Goal: Transaction & Acquisition: Book appointment/travel/reservation

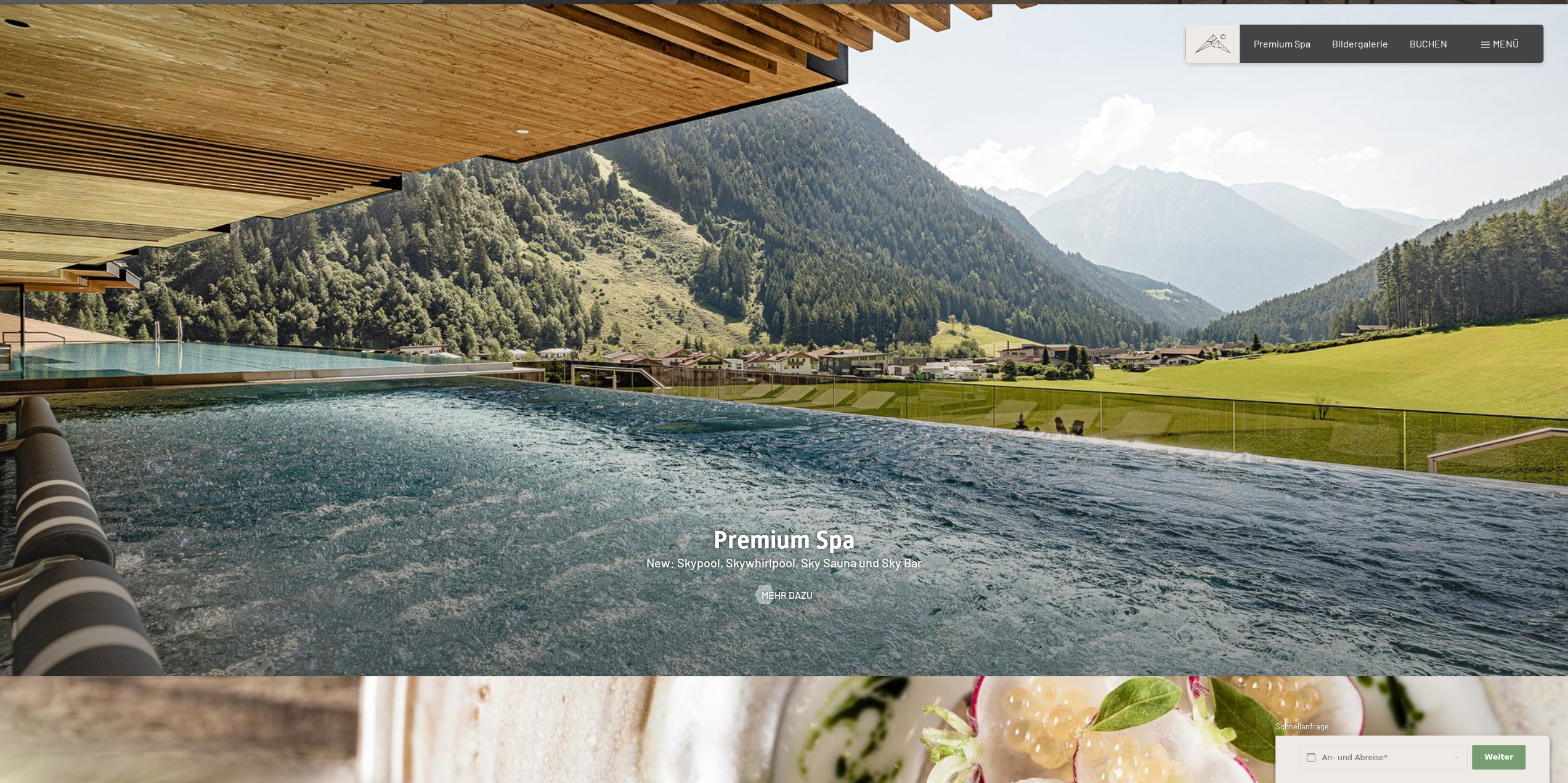
scroll to position [2034, 0]
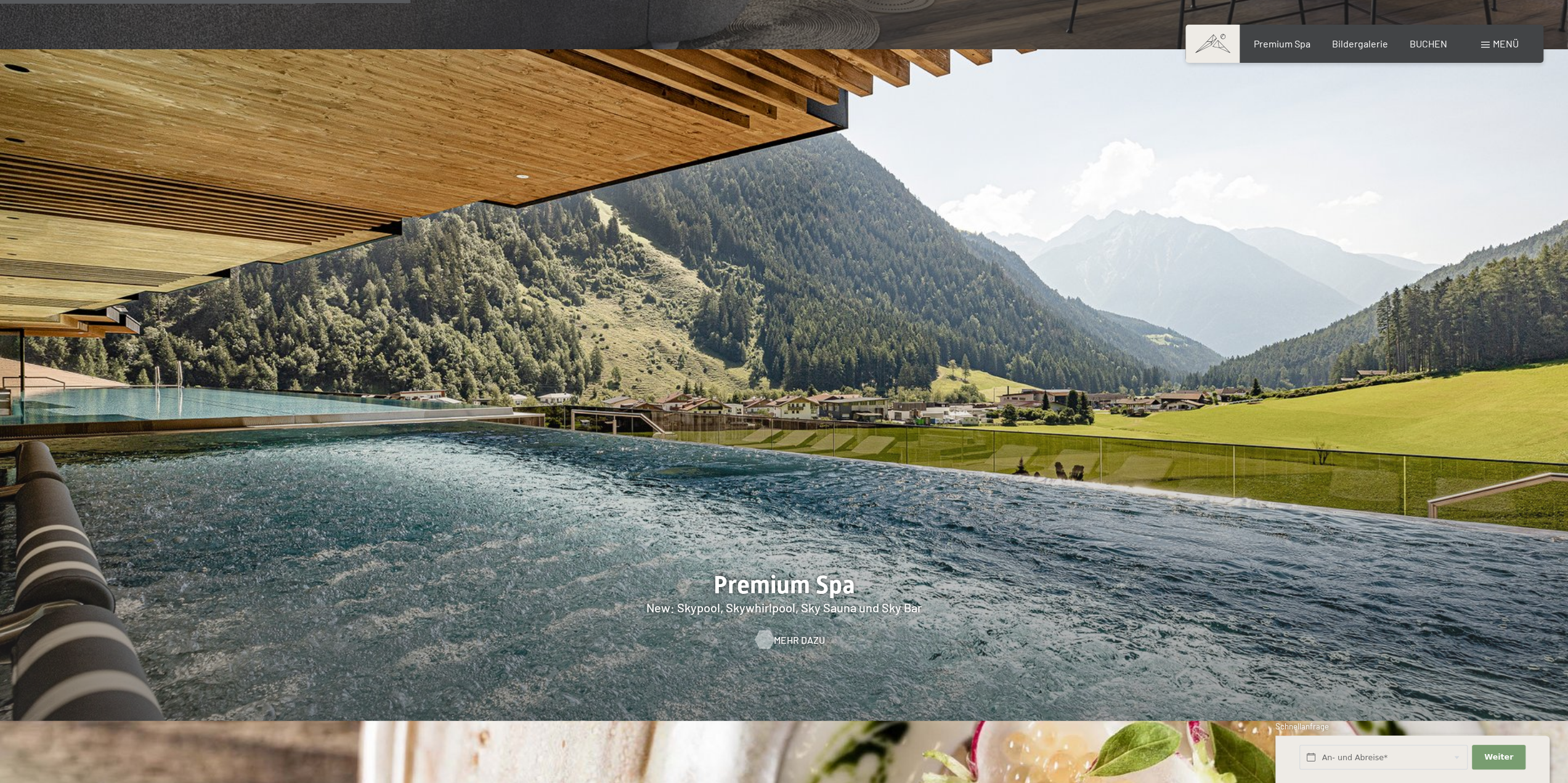
click at [788, 633] on span "Mehr dazu" at bounding box center [798, 639] width 51 height 13
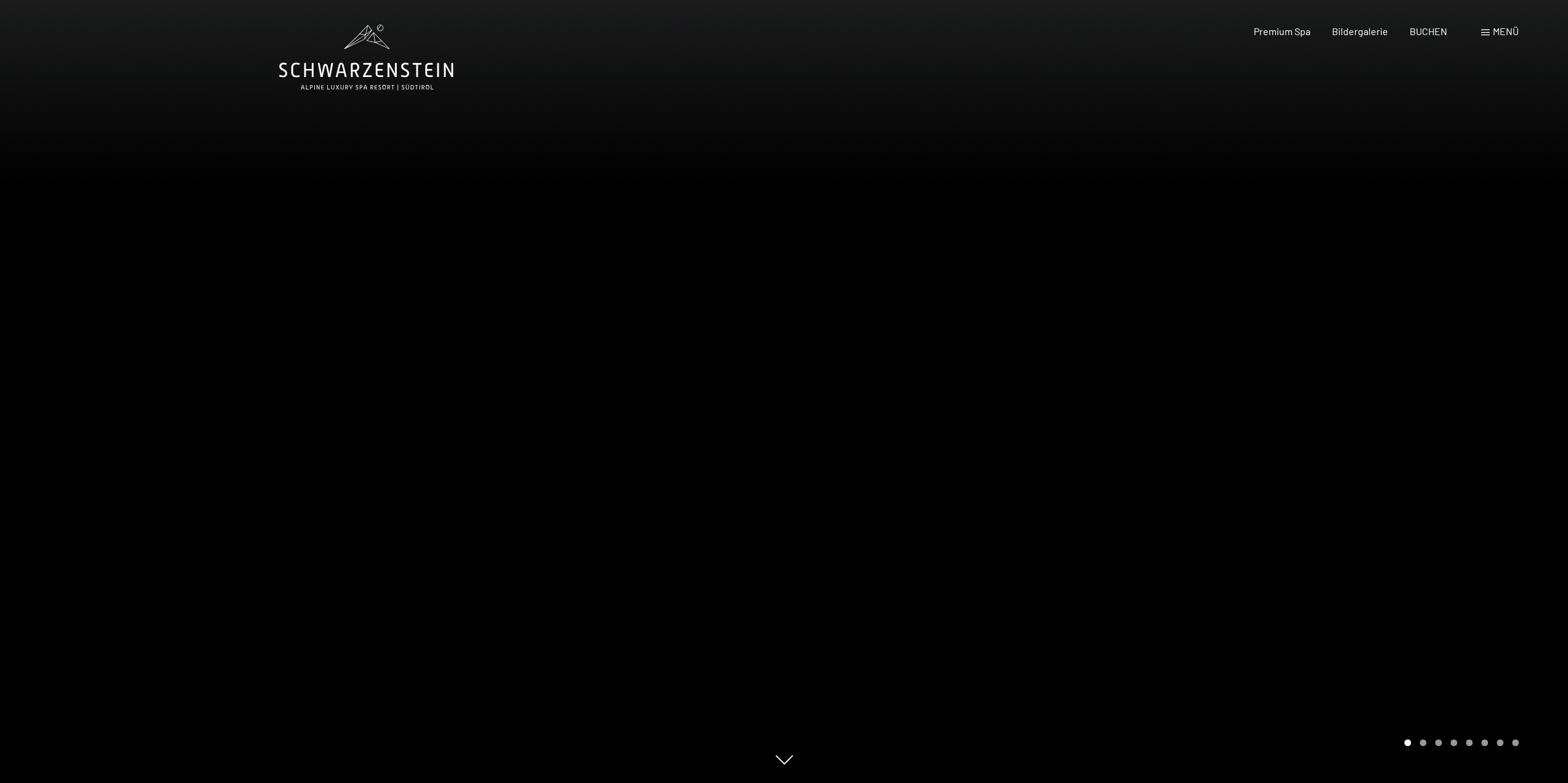
click at [818, 434] on div at bounding box center [1176, 391] width 784 height 783
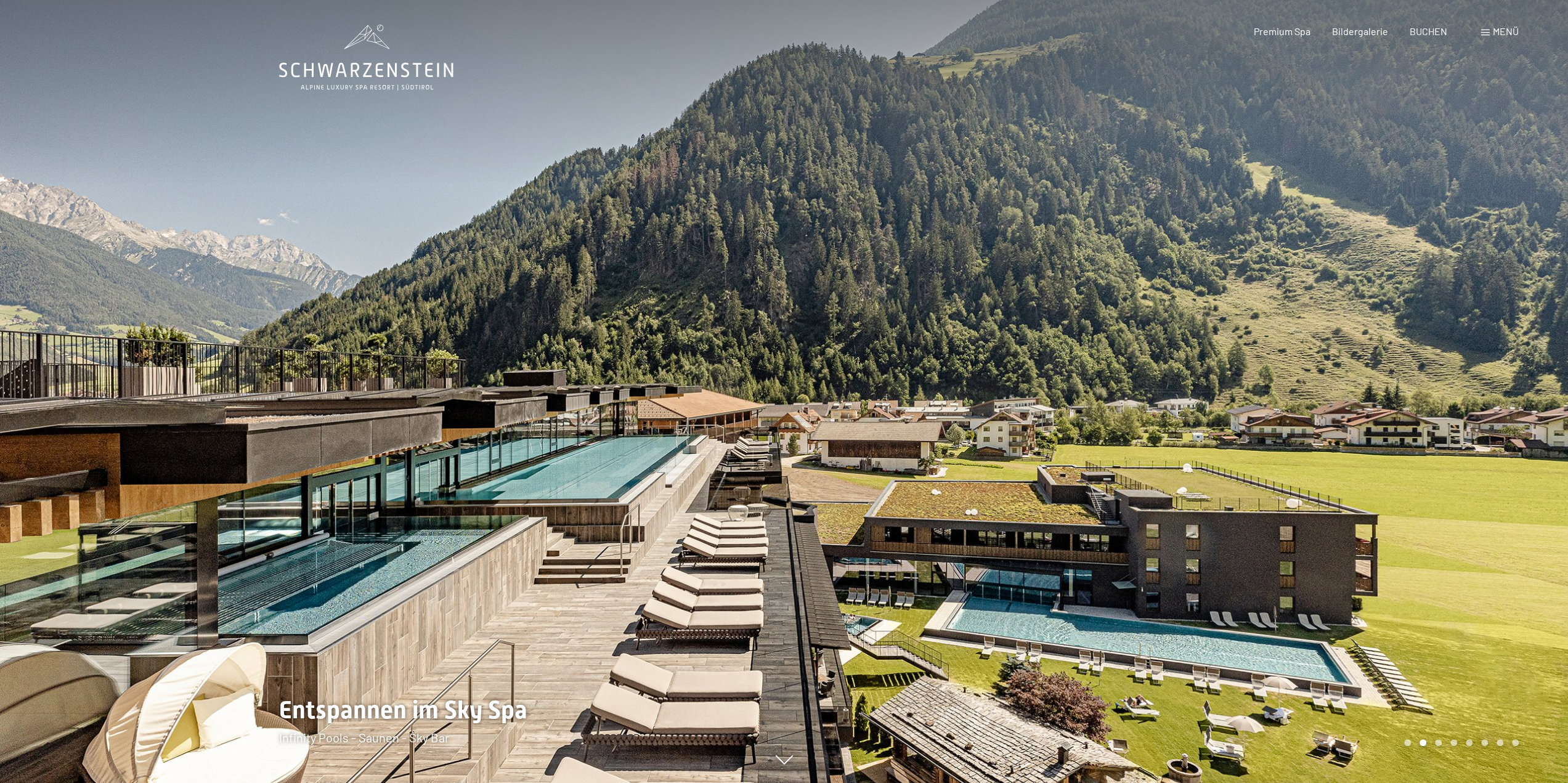
click at [818, 434] on div at bounding box center [1176, 391] width 784 height 783
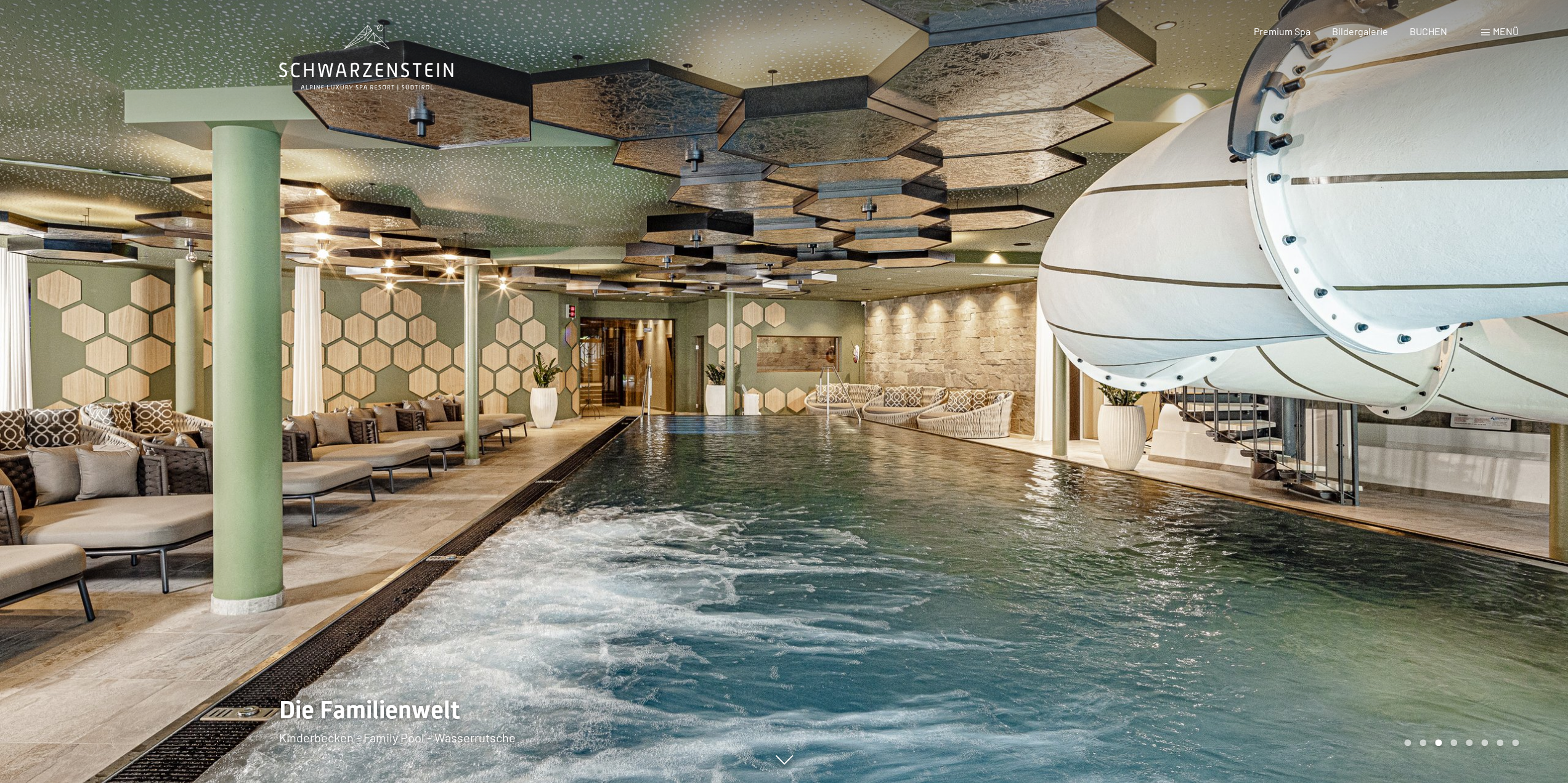
click at [818, 434] on div at bounding box center [1176, 391] width 784 height 783
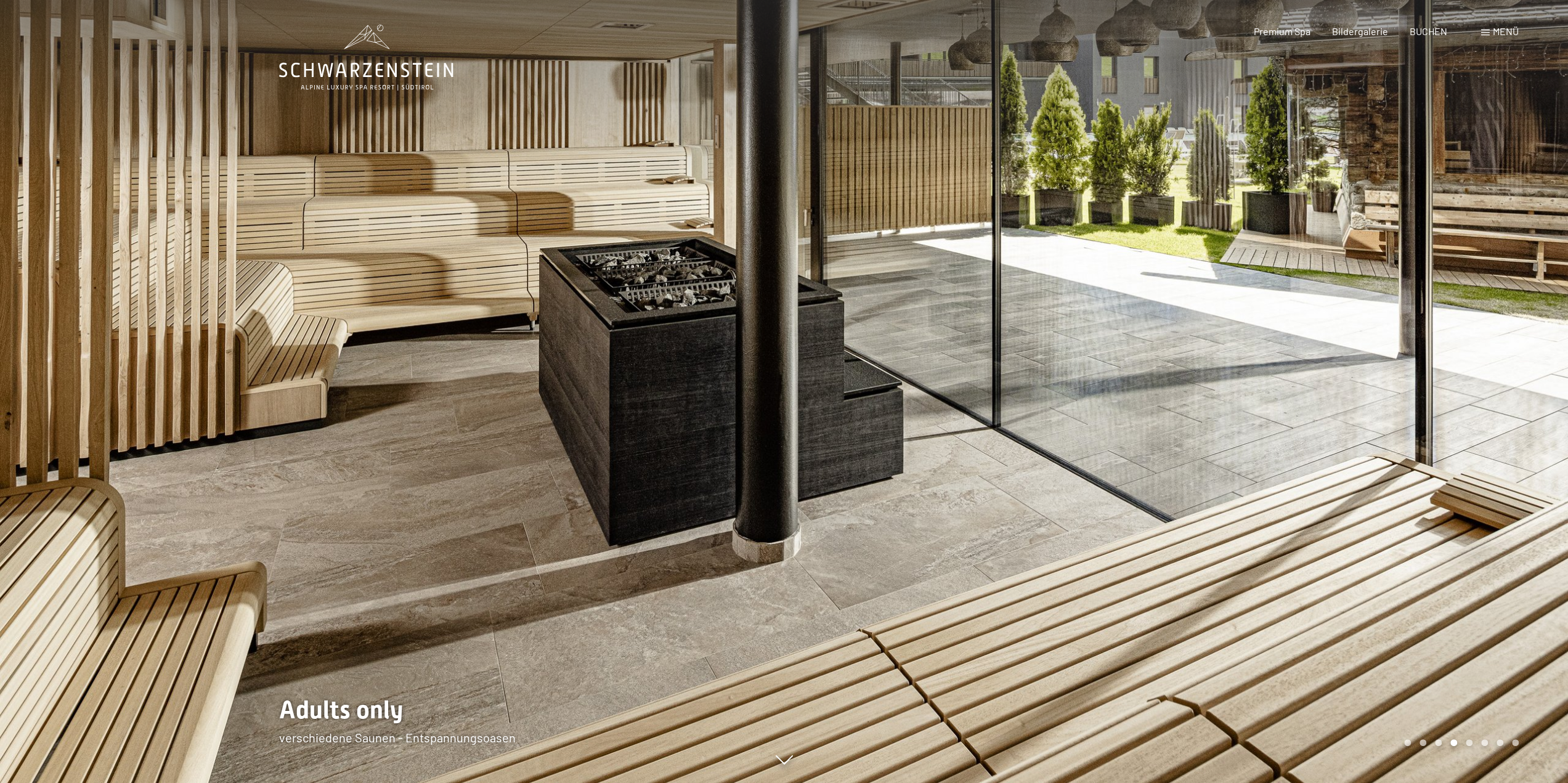
click at [818, 434] on div at bounding box center [1176, 391] width 784 height 783
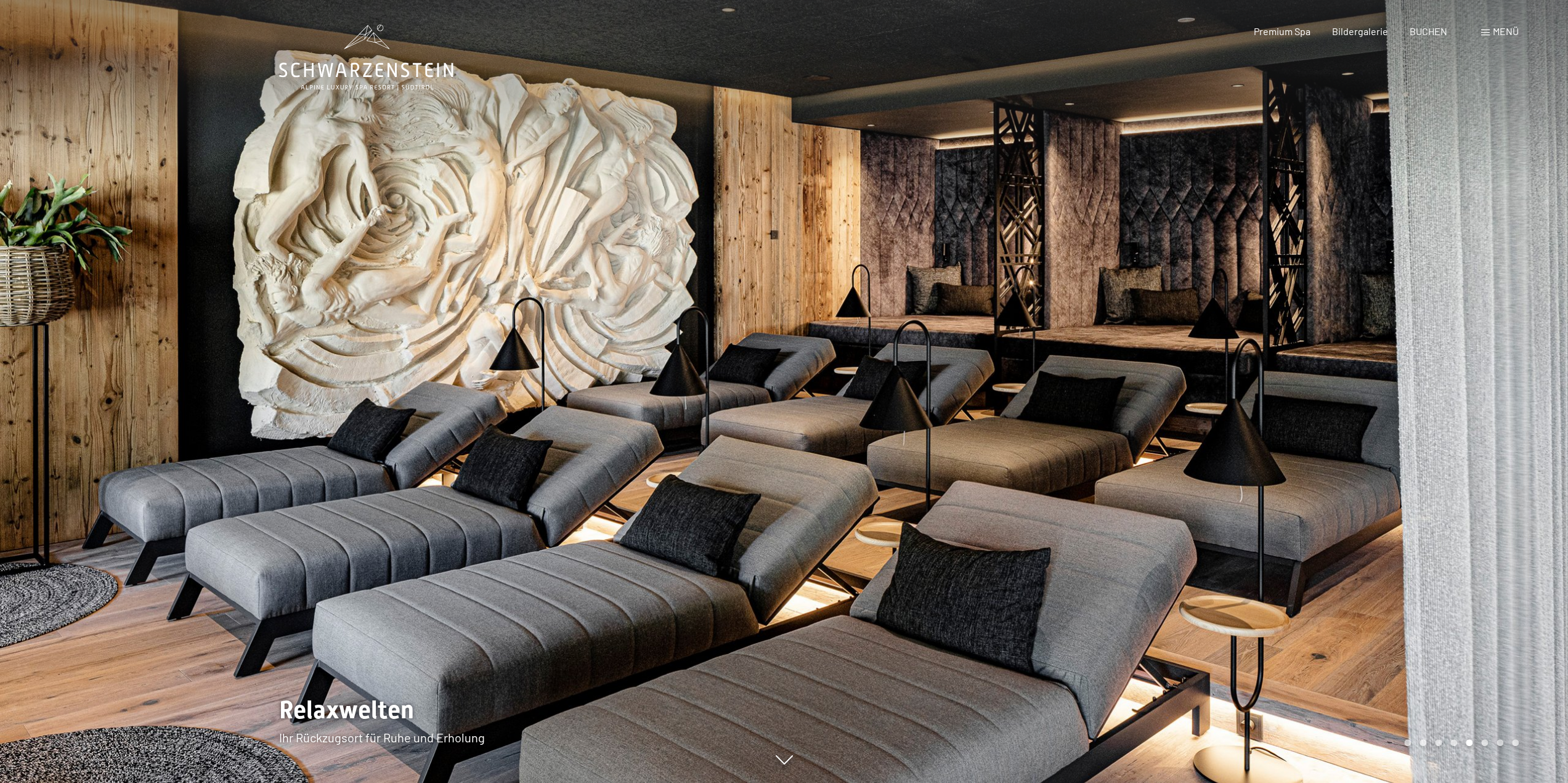
click at [818, 434] on div at bounding box center [1176, 391] width 784 height 783
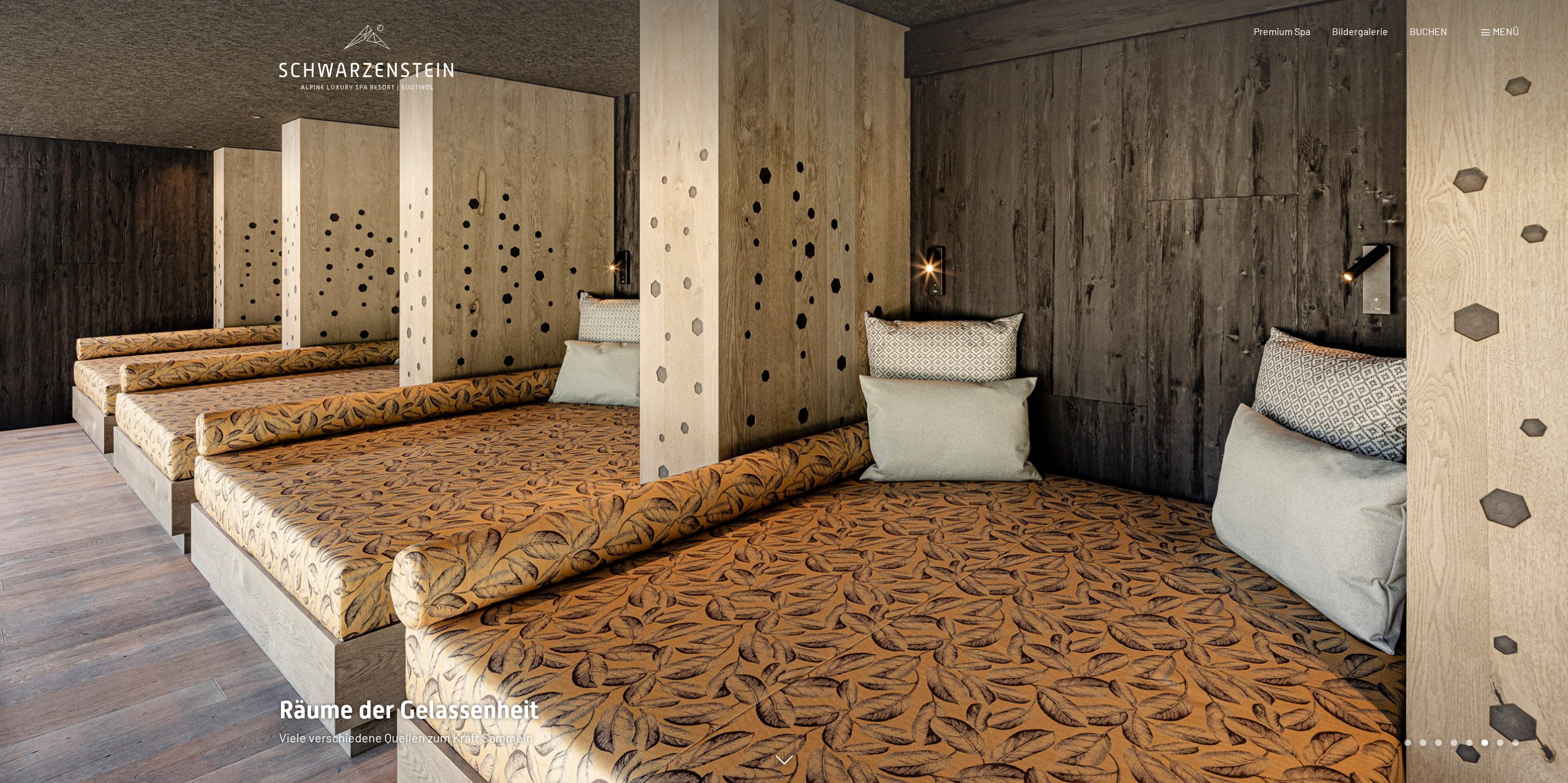
click at [818, 434] on div at bounding box center [1176, 391] width 784 height 783
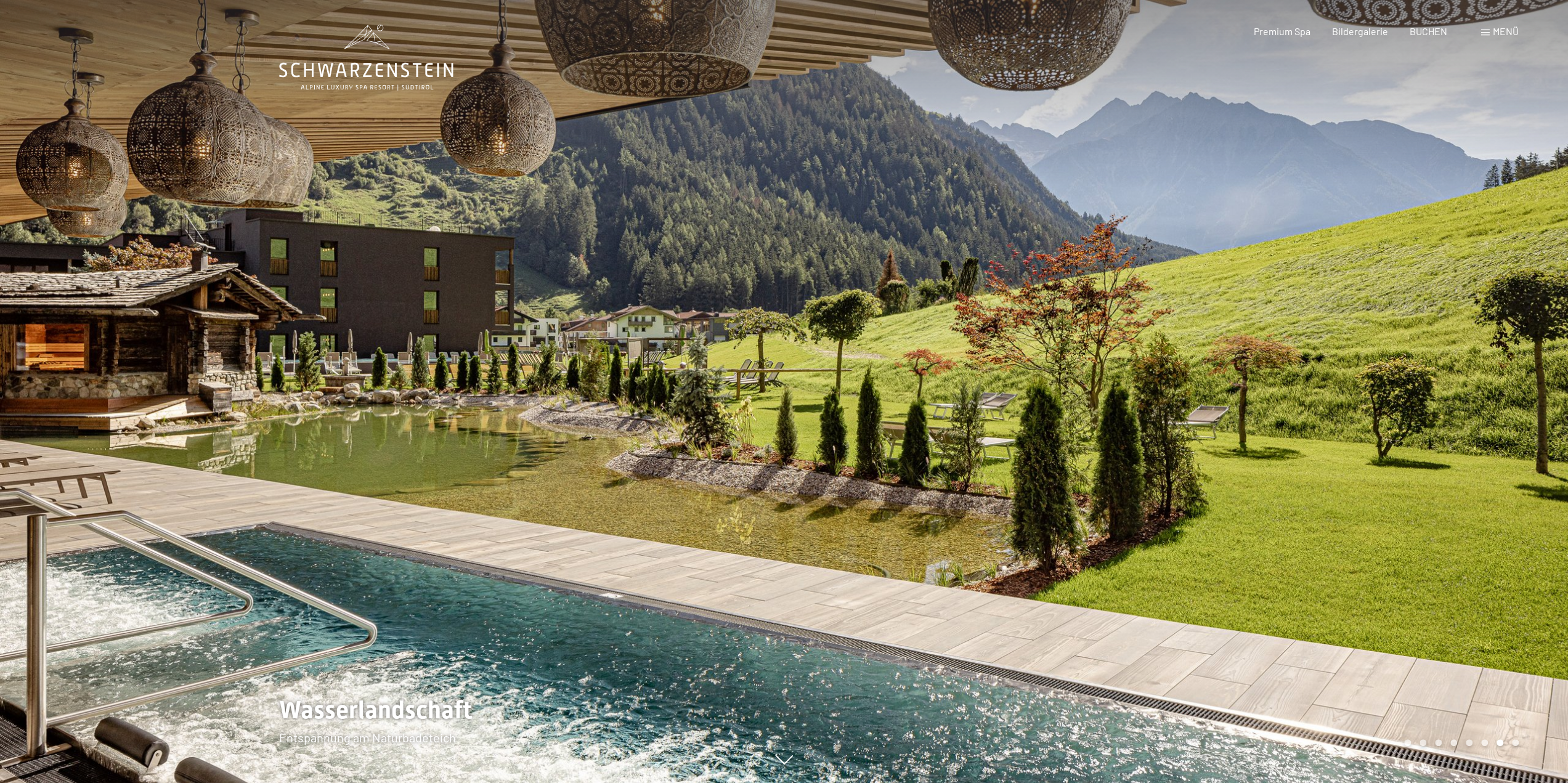
click at [818, 434] on div at bounding box center [1176, 391] width 784 height 783
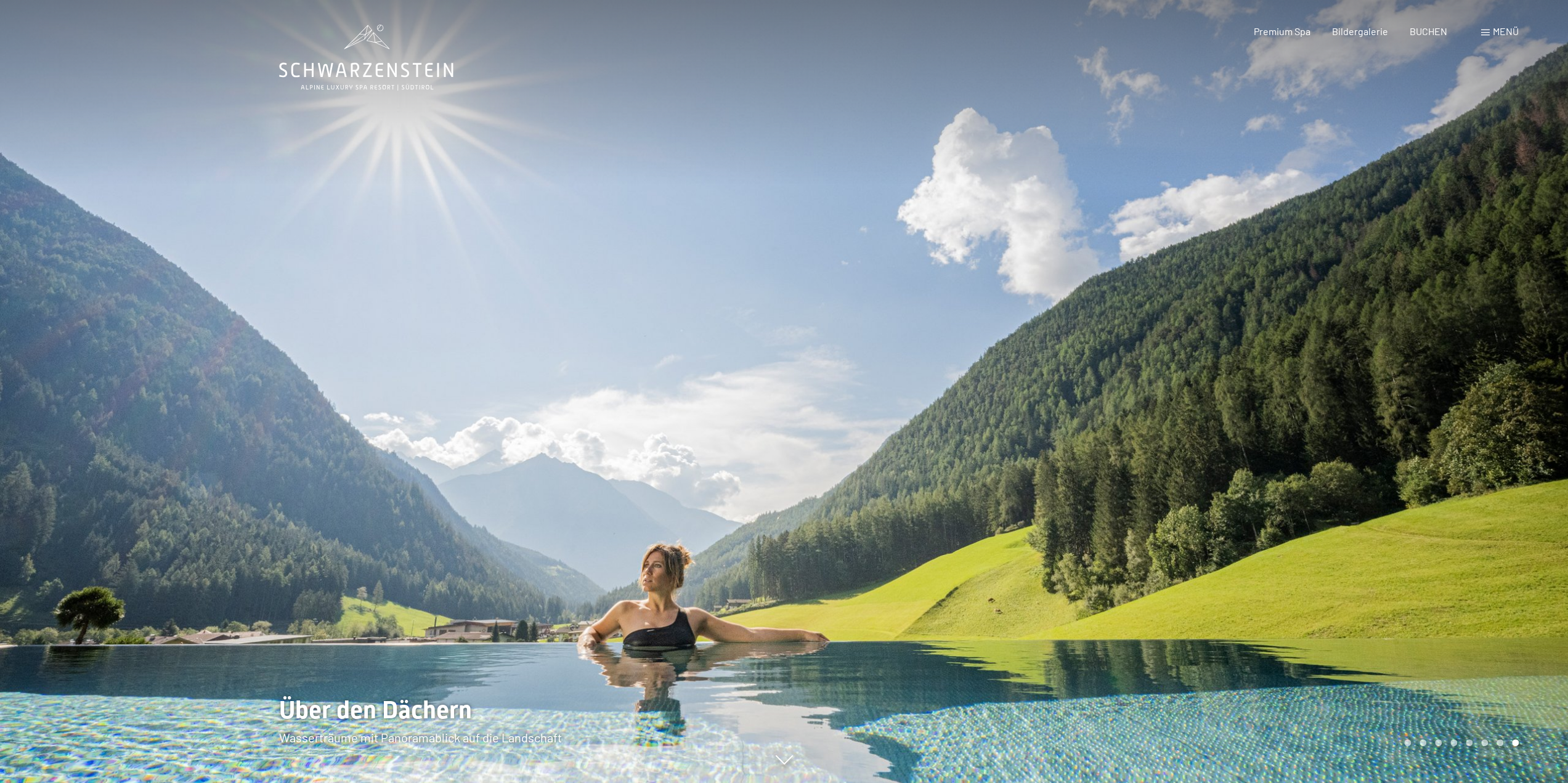
click at [818, 434] on div at bounding box center [1176, 391] width 784 height 783
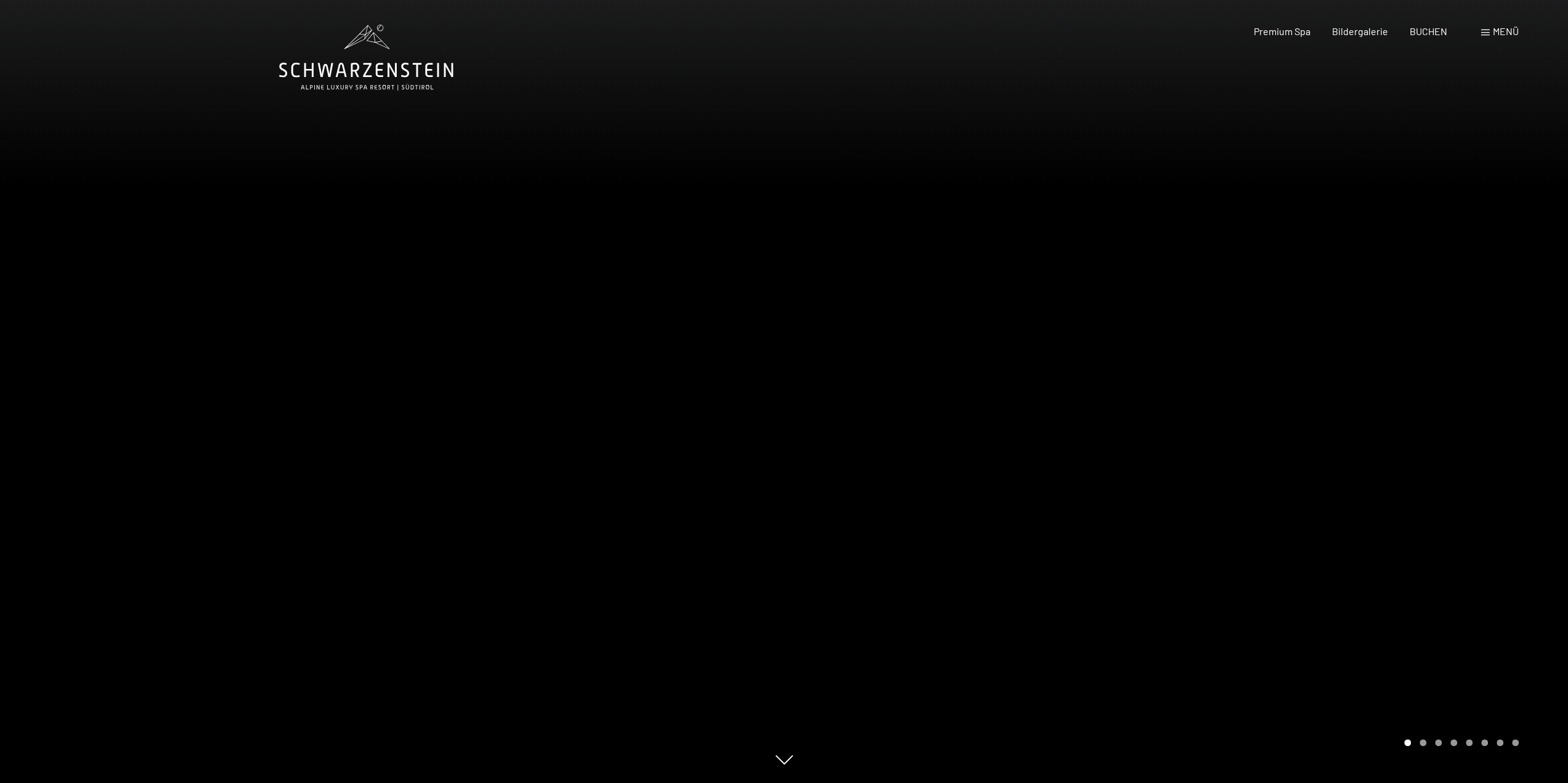
click at [818, 434] on div at bounding box center [1176, 391] width 784 height 783
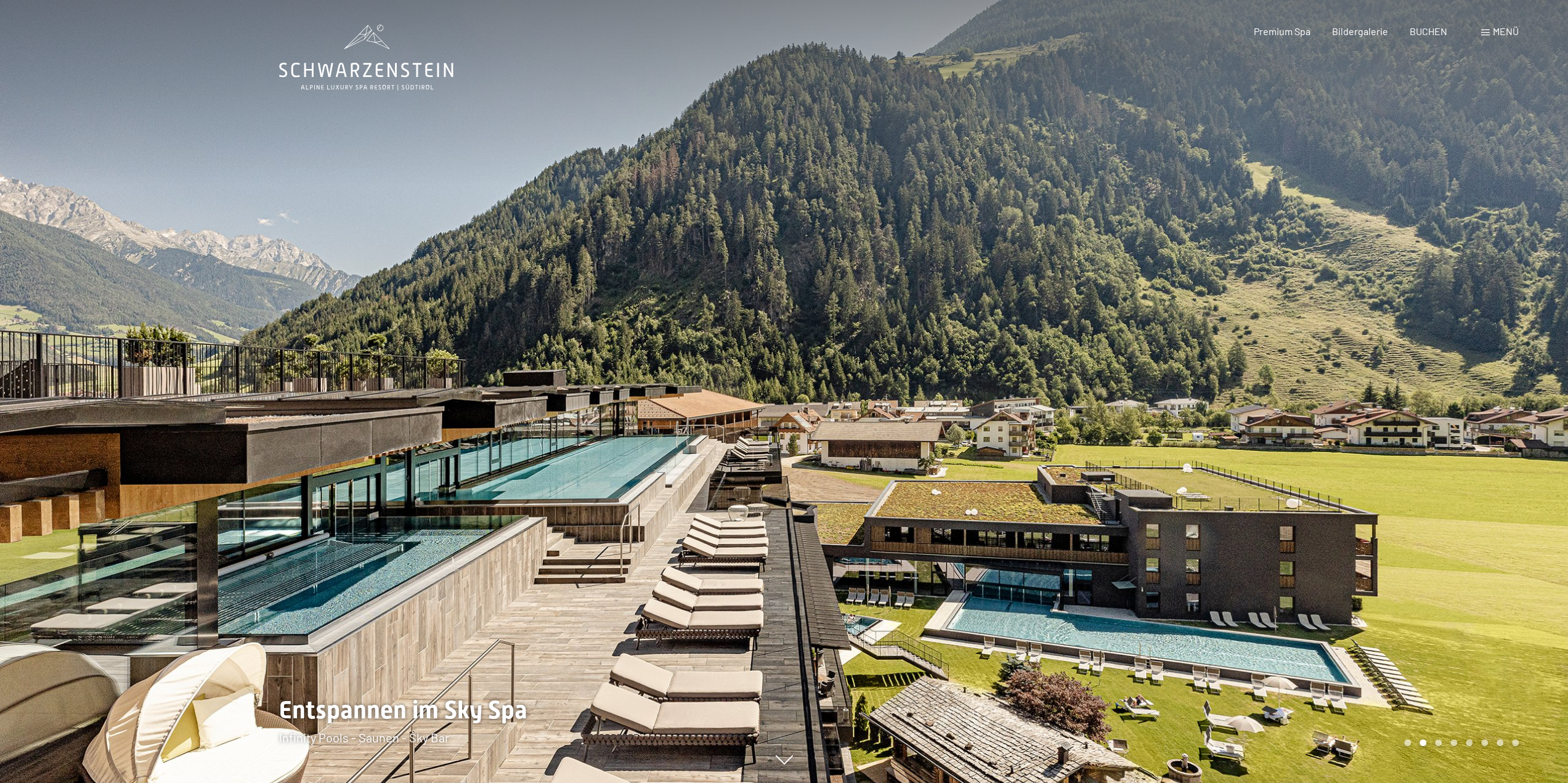
click at [1494, 31] on span "Menü" at bounding box center [1505, 31] width 26 height 12
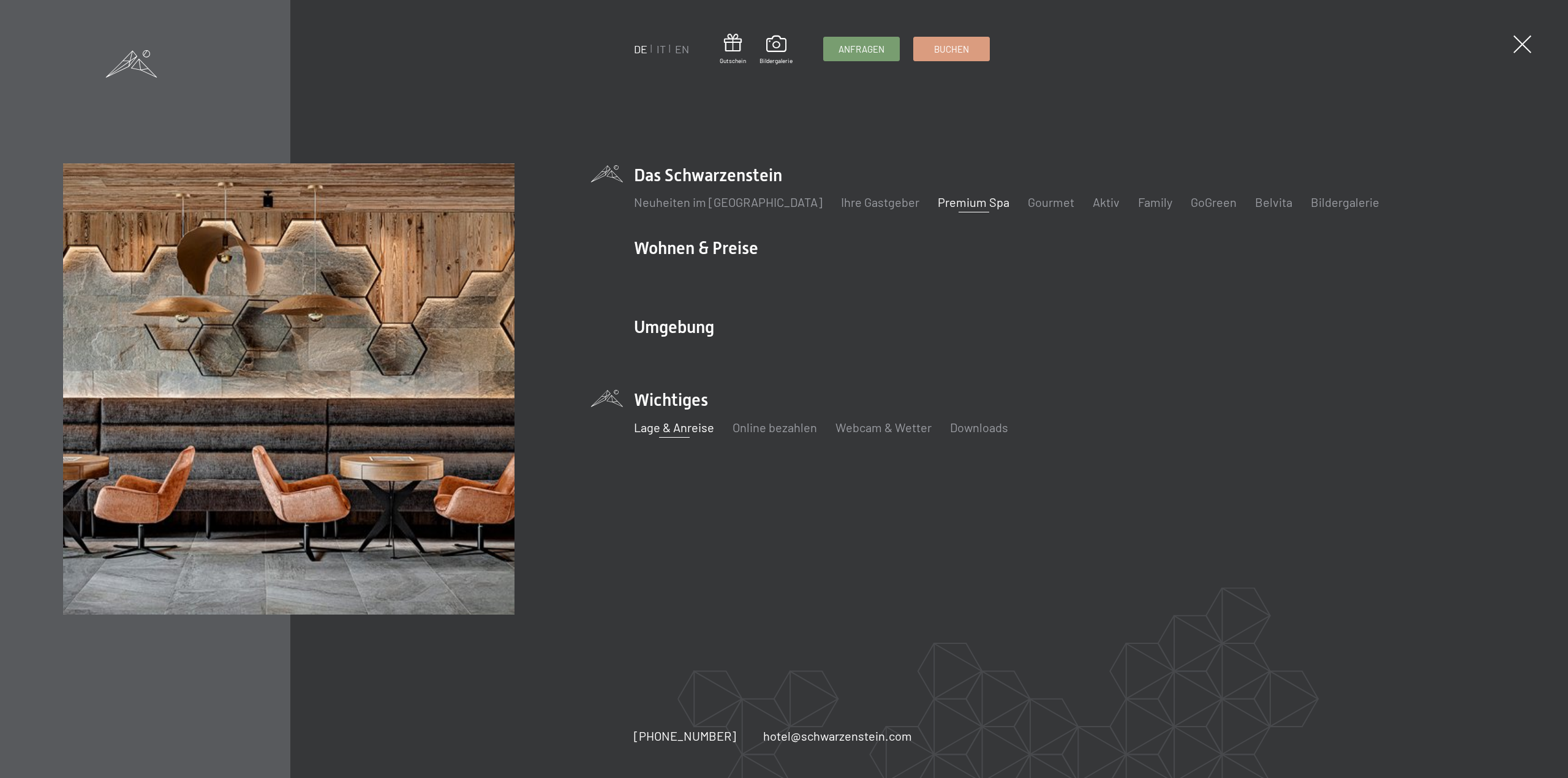
click at [660, 428] on link "Lage & Anreise" at bounding box center [674, 427] width 80 height 15
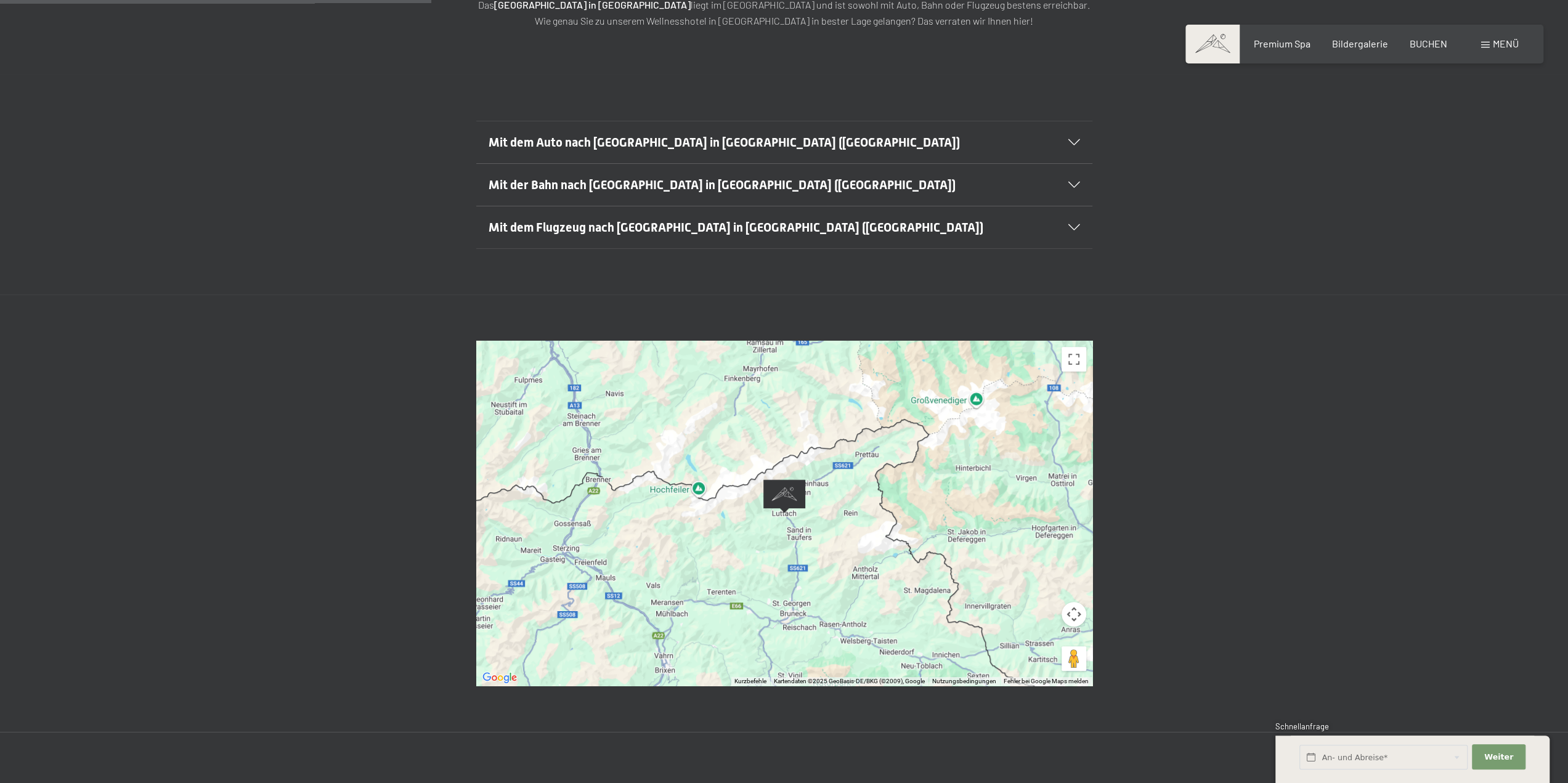
scroll to position [246, 0]
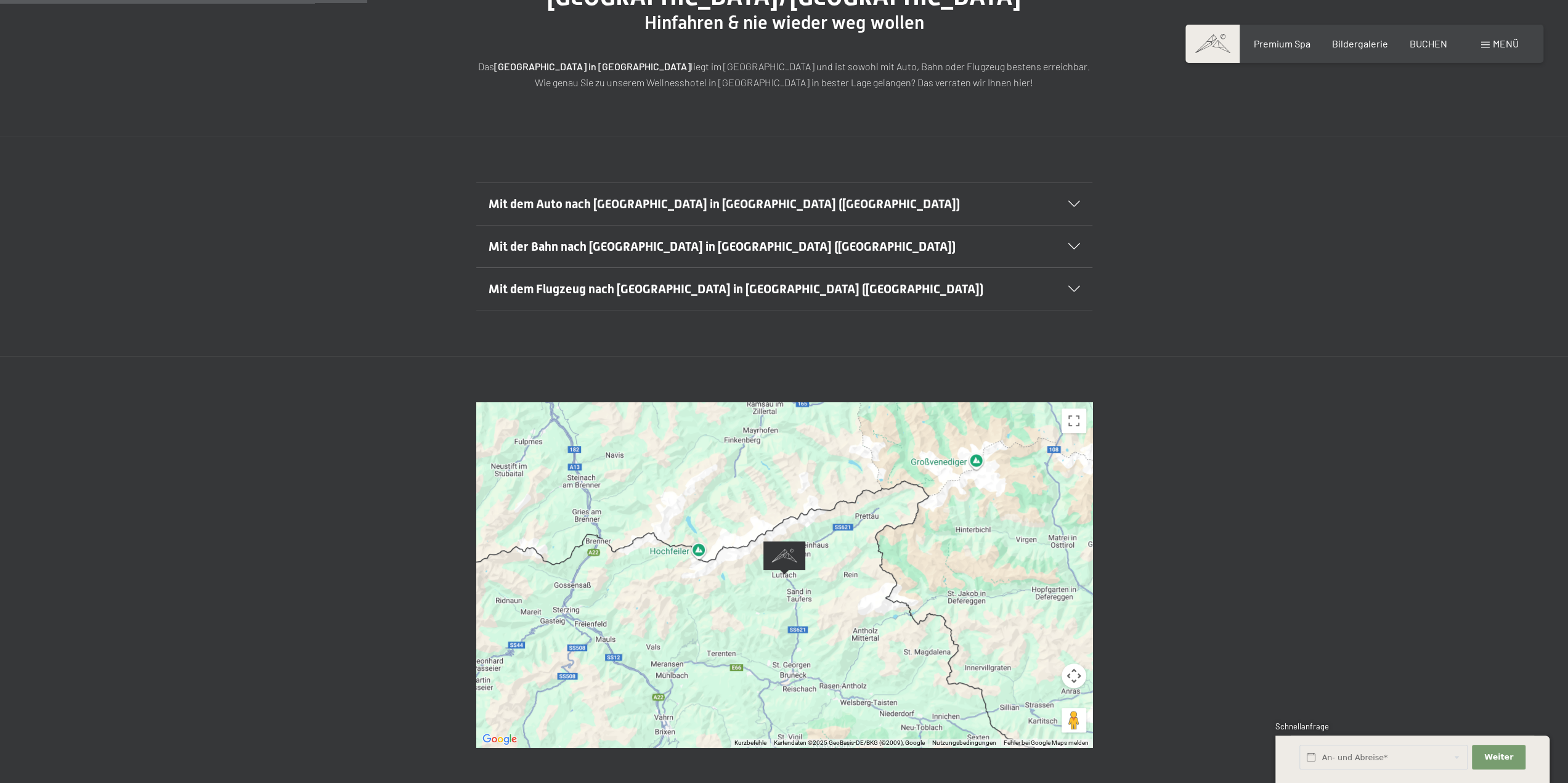
click at [652, 197] on span "Mit dem Auto nach Luttach in Südtirol (Italien)" at bounding box center [723, 204] width 471 height 15
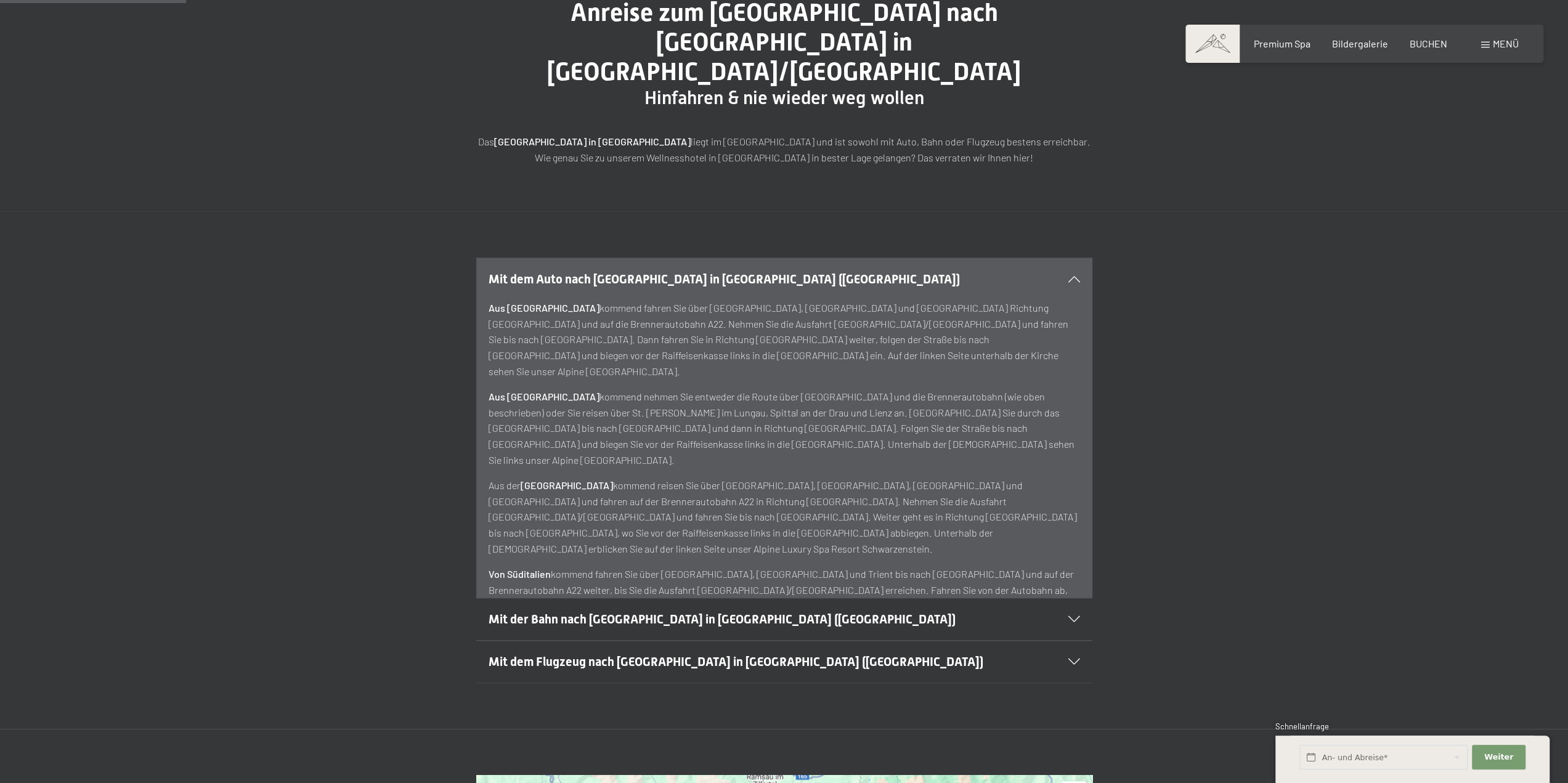
scroll to position [0, 0]
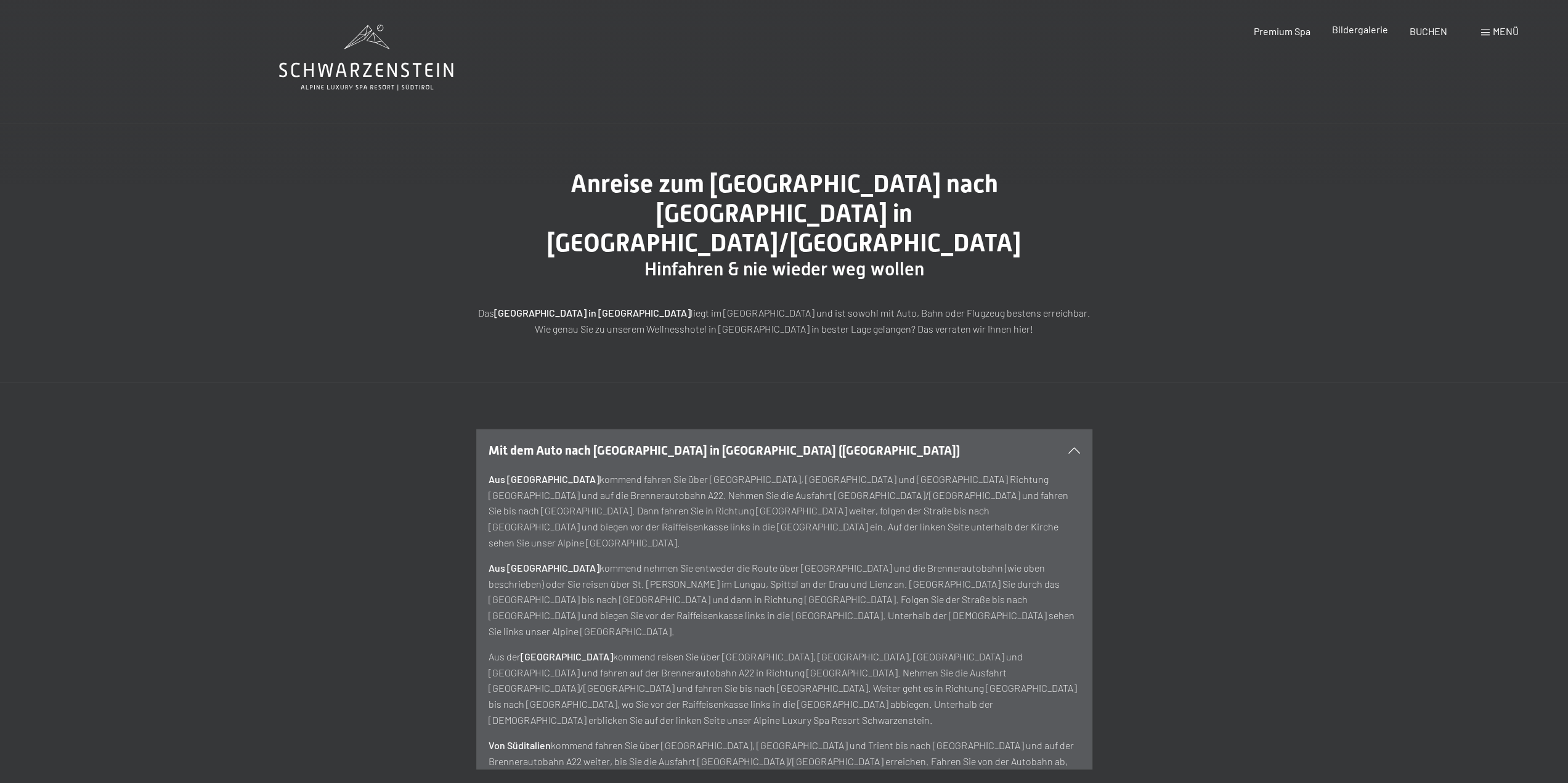
click at [1370, 27] on span "Bildergalerie" at bounding box center [1360, 29] width 56 height 12
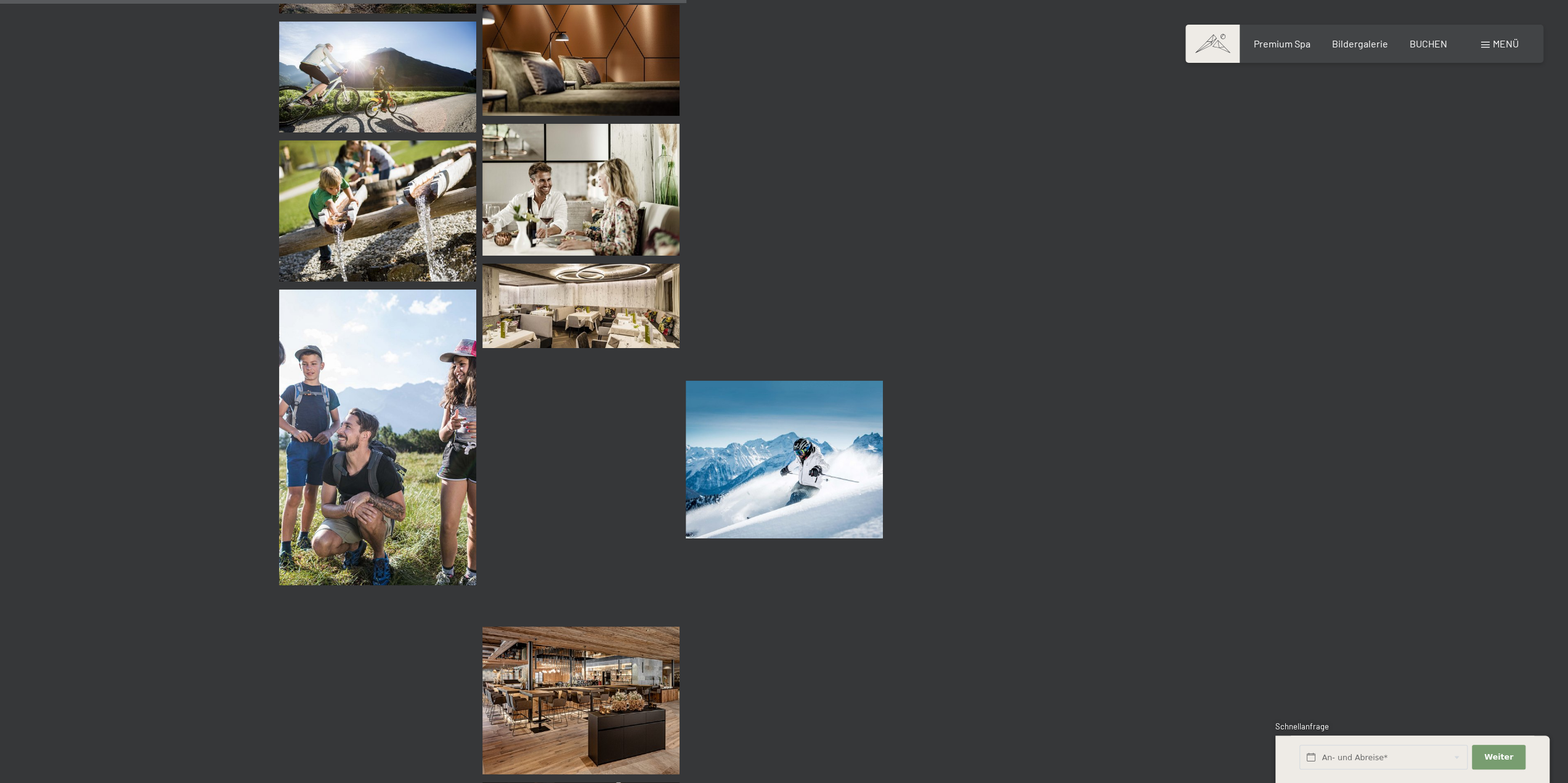
scroll to position [6409, 0]
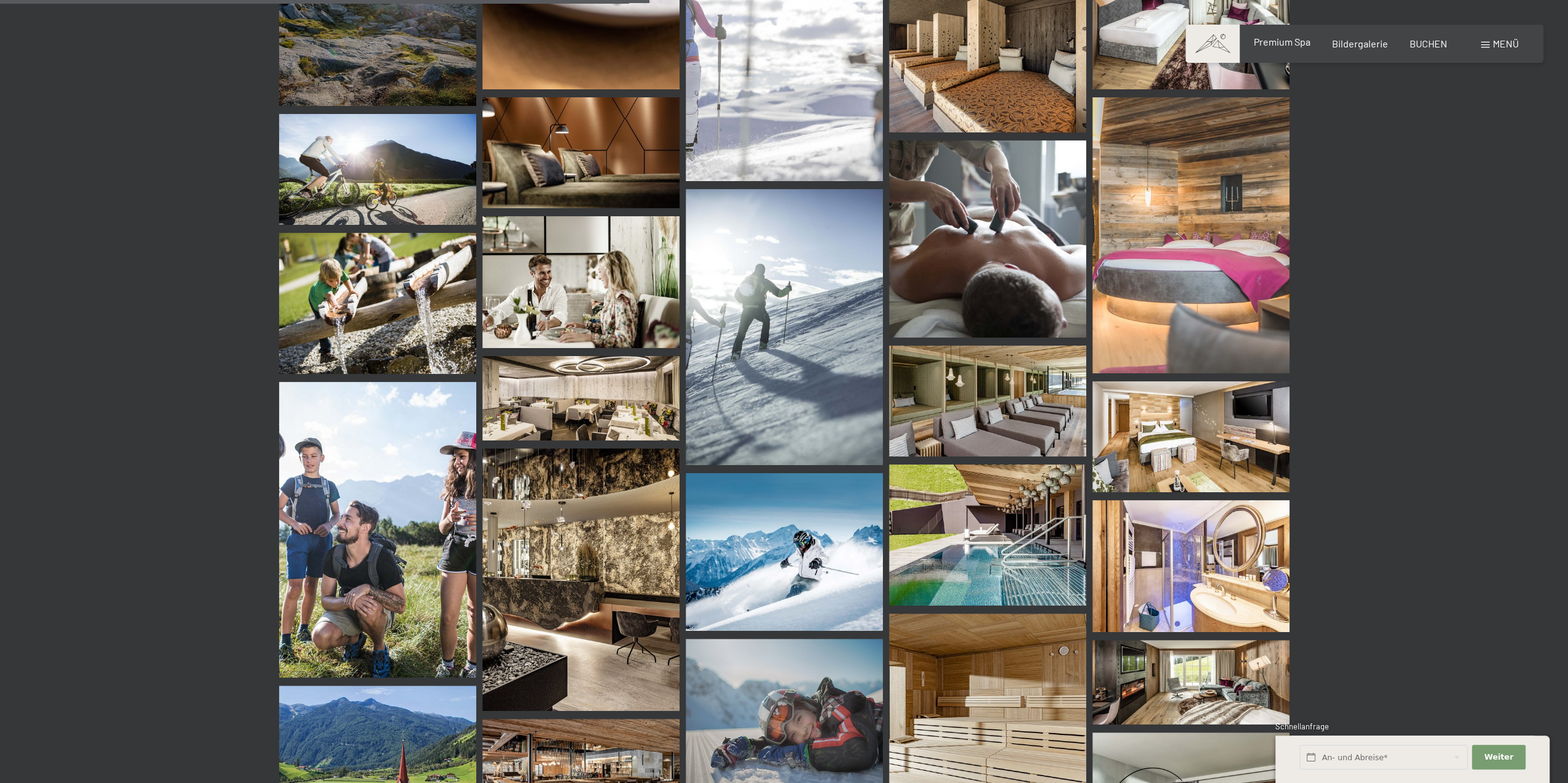
click at [1284, 41] on span "Premium Spa" at bounding box center [1281, 42] width 56 height 12
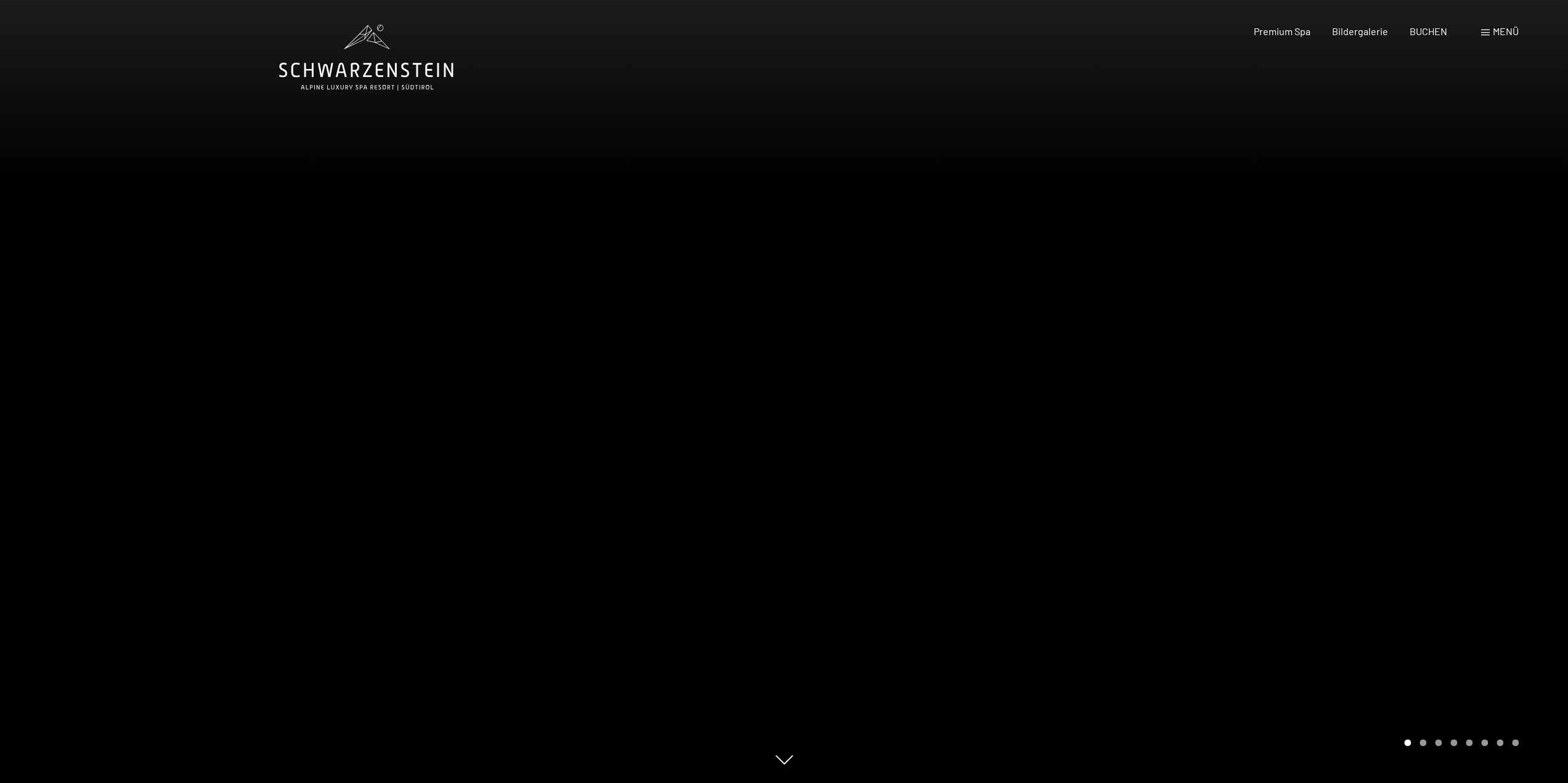
click at [1098, 466] on div at bounding box center [1176, 391] width 784 height 783
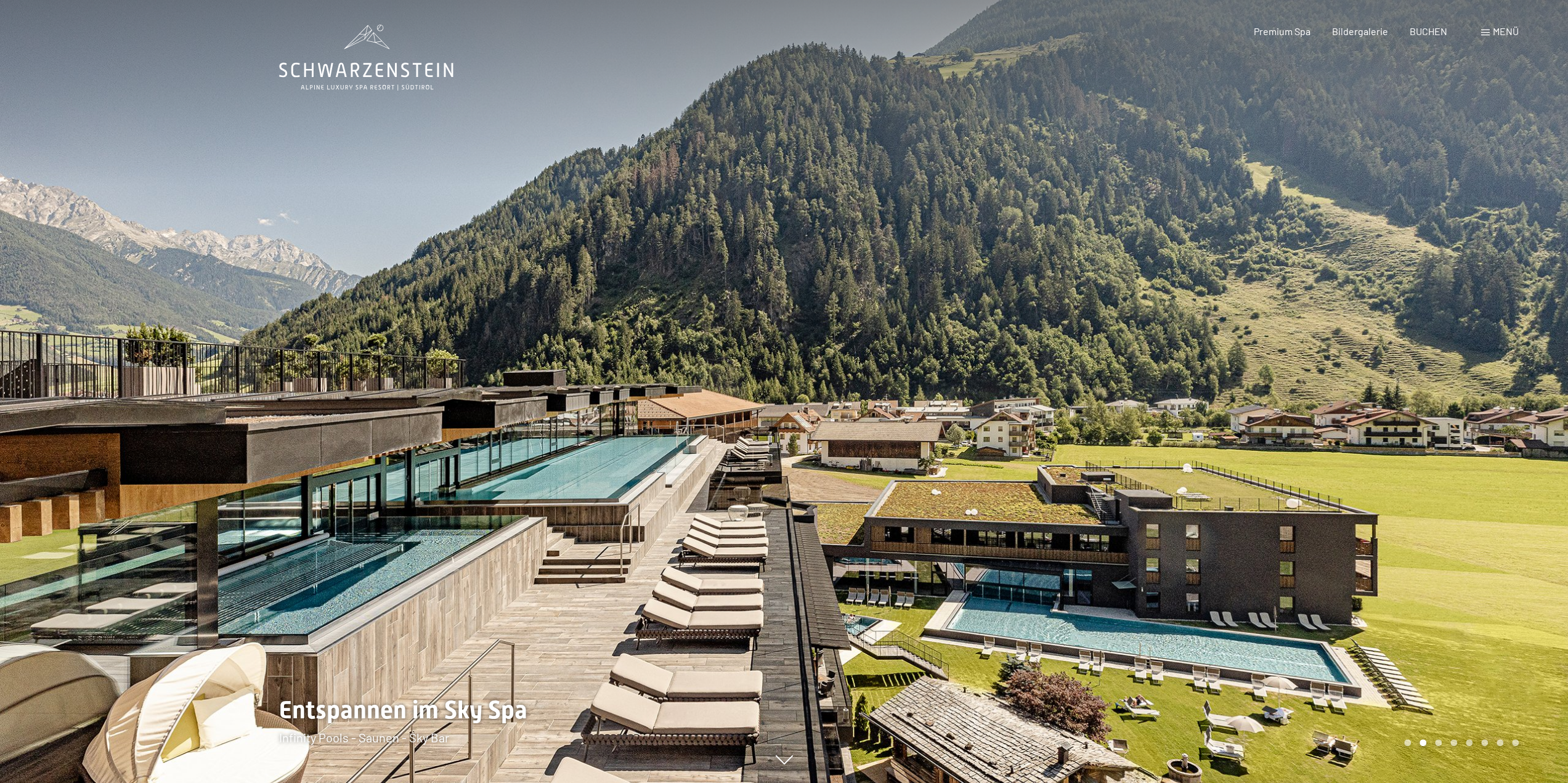
click at [1098, 466] on div at bounding box center [1176, 391] width 784 height 783
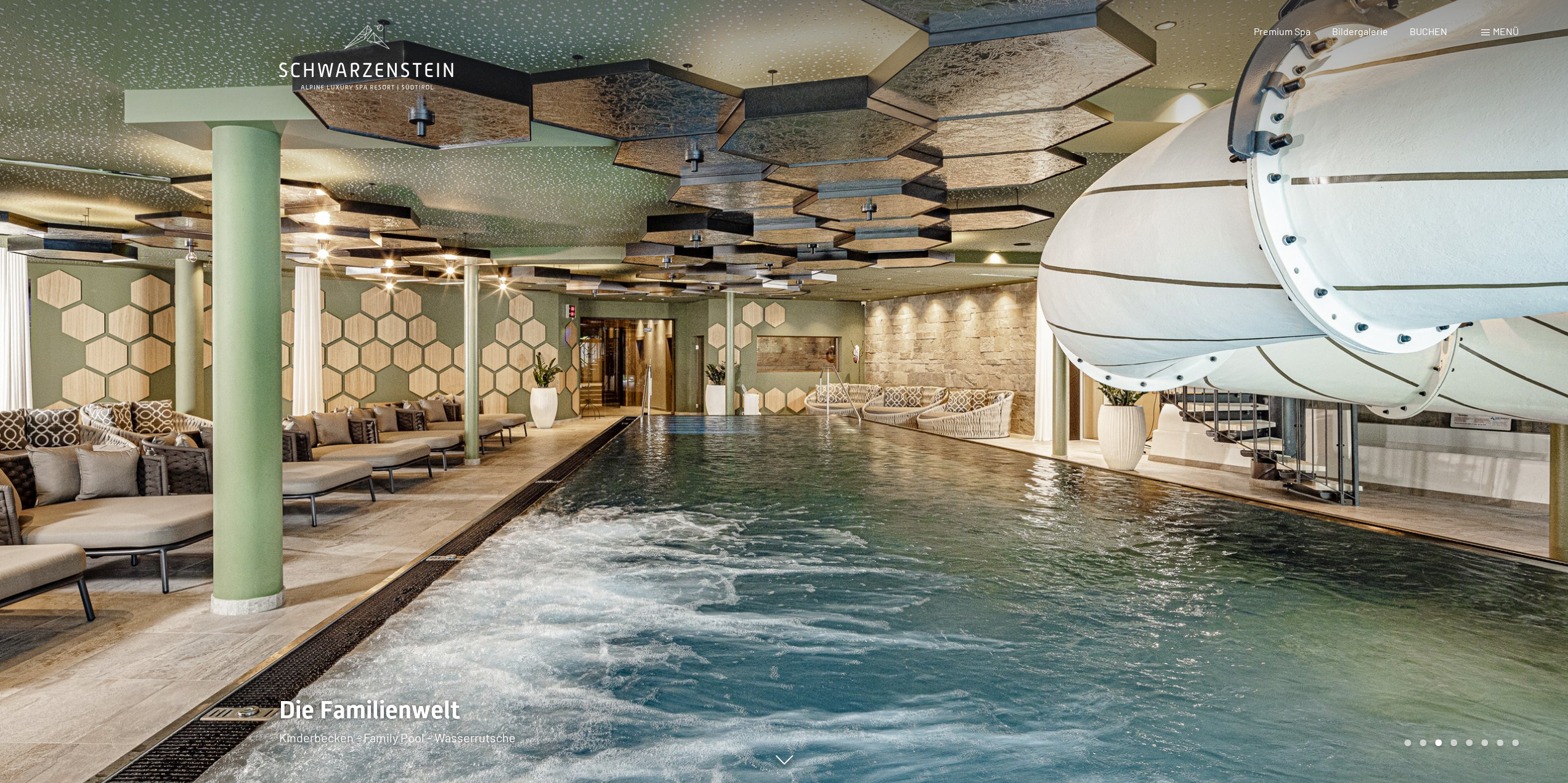
click at [1098, 466] on div at bounding box center [1176, 391] width 784 height 783
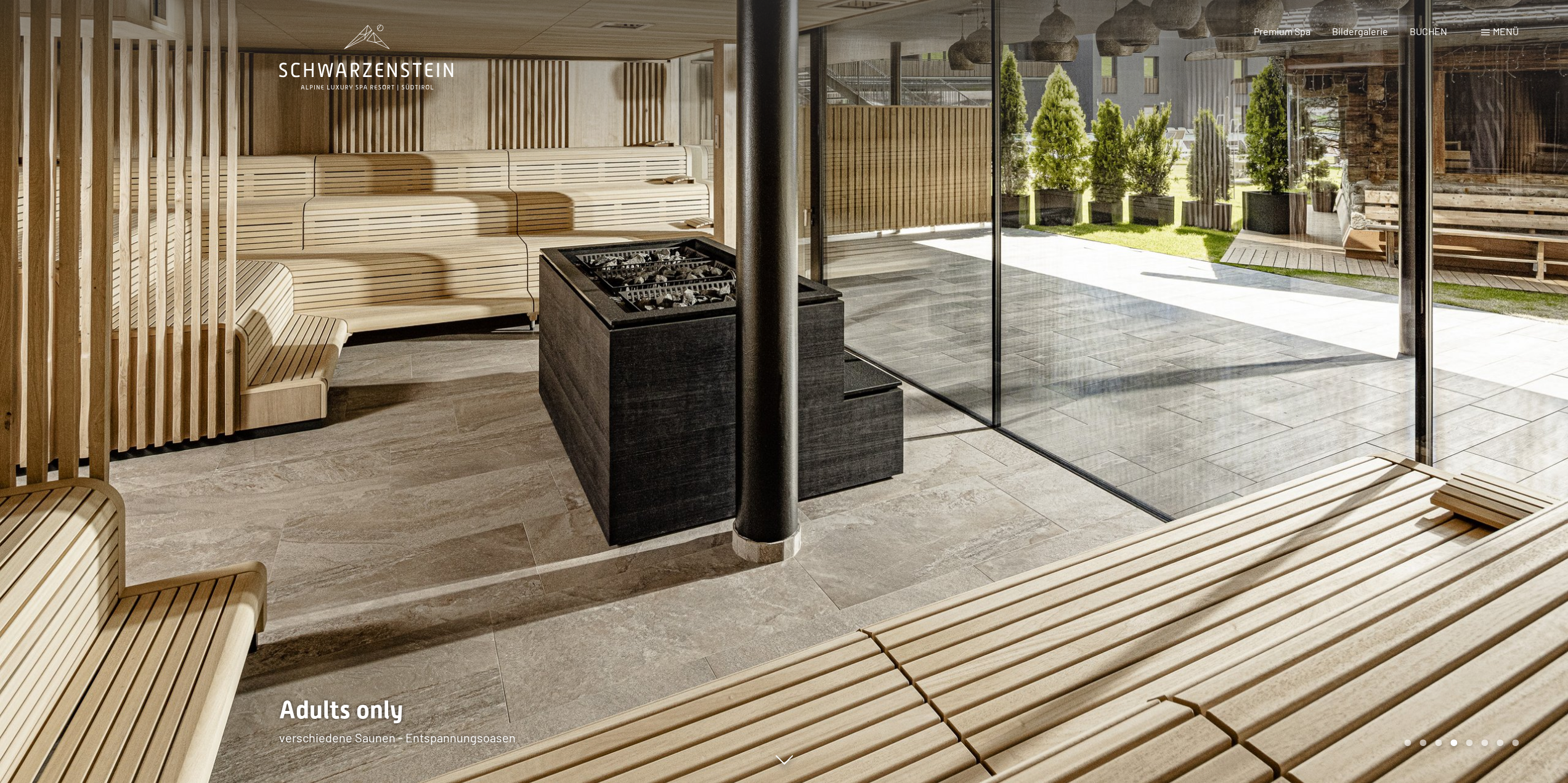
click at [1098, 466] on div at bounding box center [1176, 391] width 784 height 783
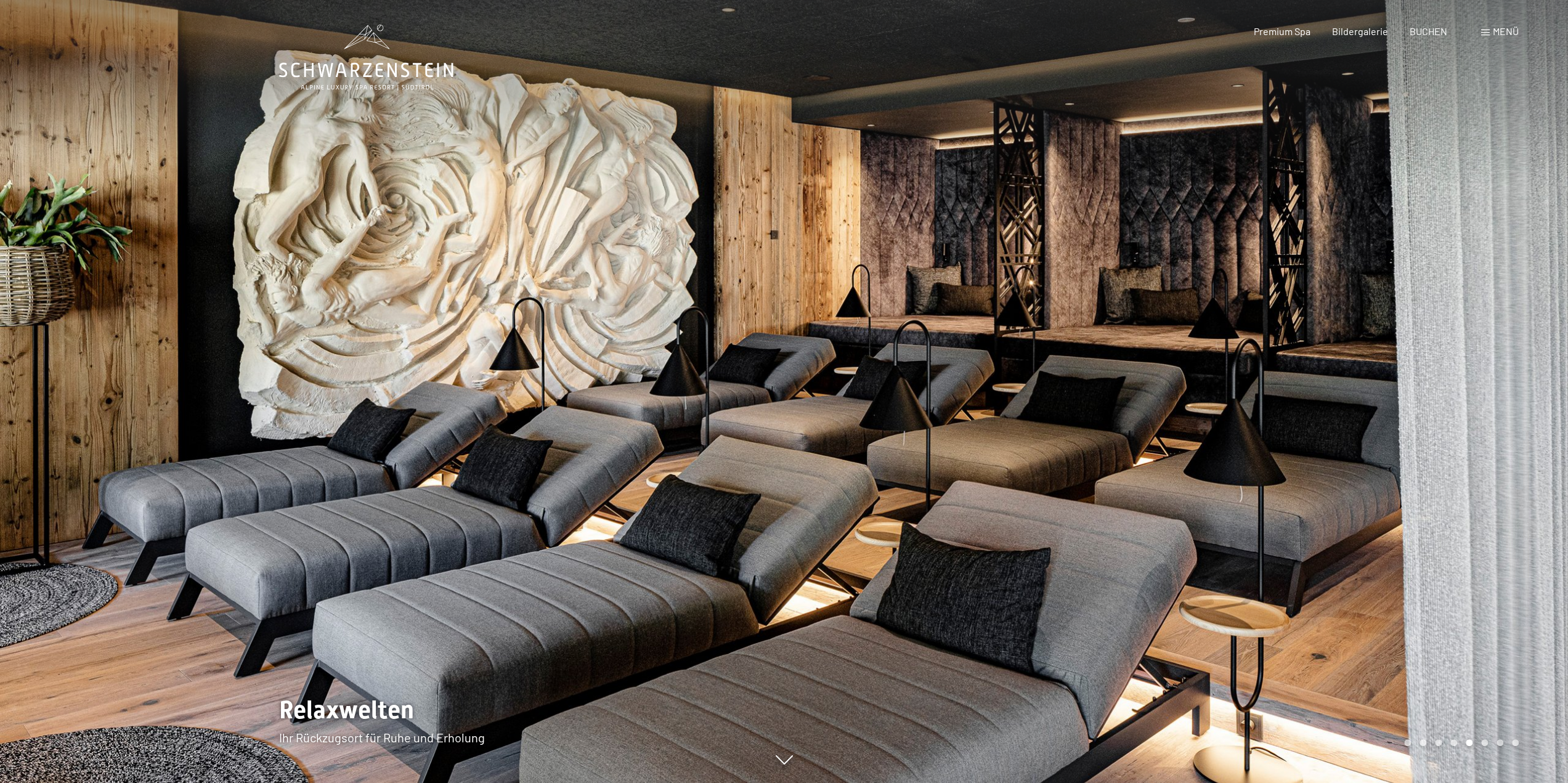
click at [1098, 466] on div at bounding box center [1176, 391] width 784 height 783
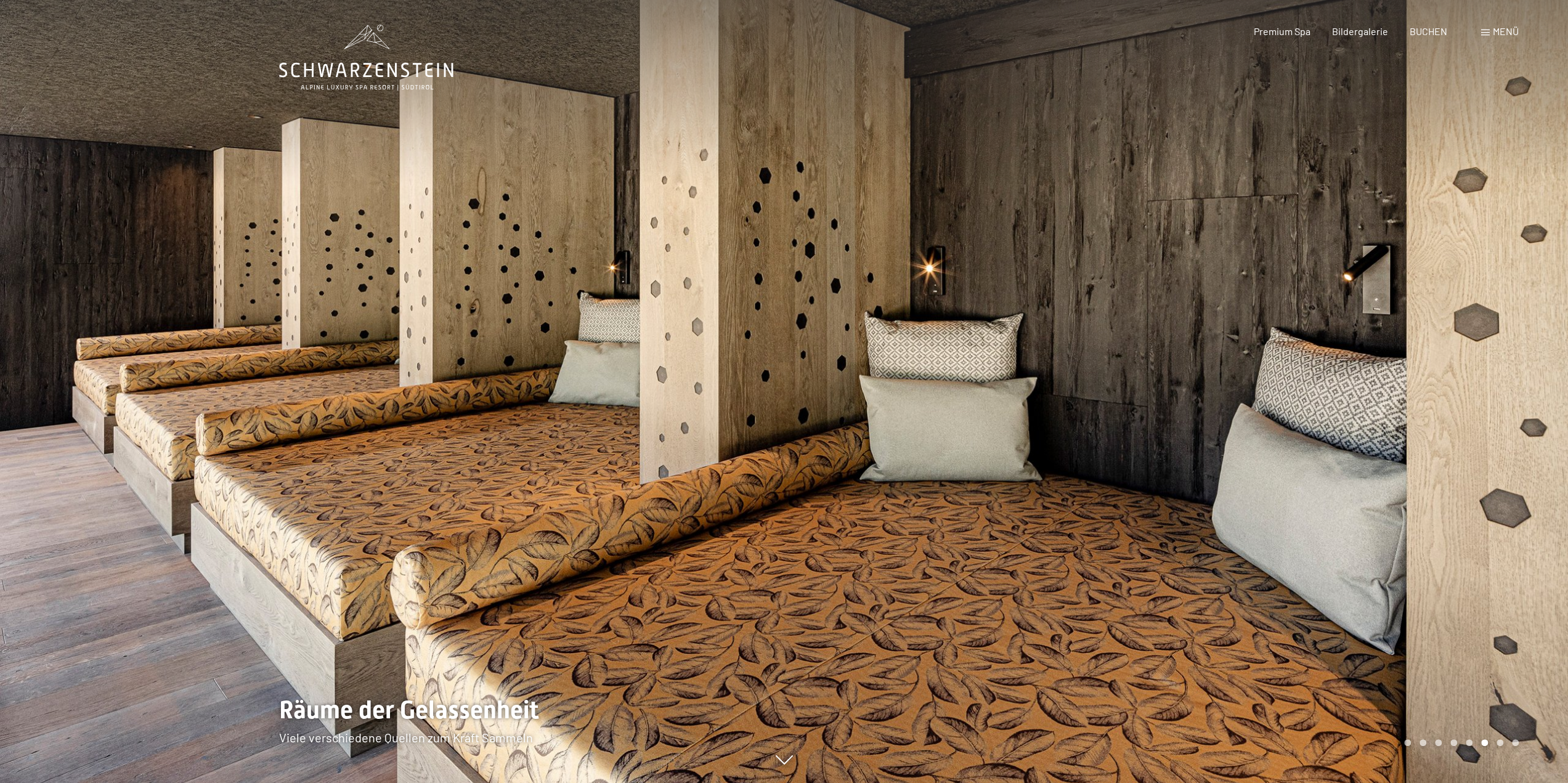
click at [1098, 466] on div at bounding box center [1176, 391] width 784 height 783
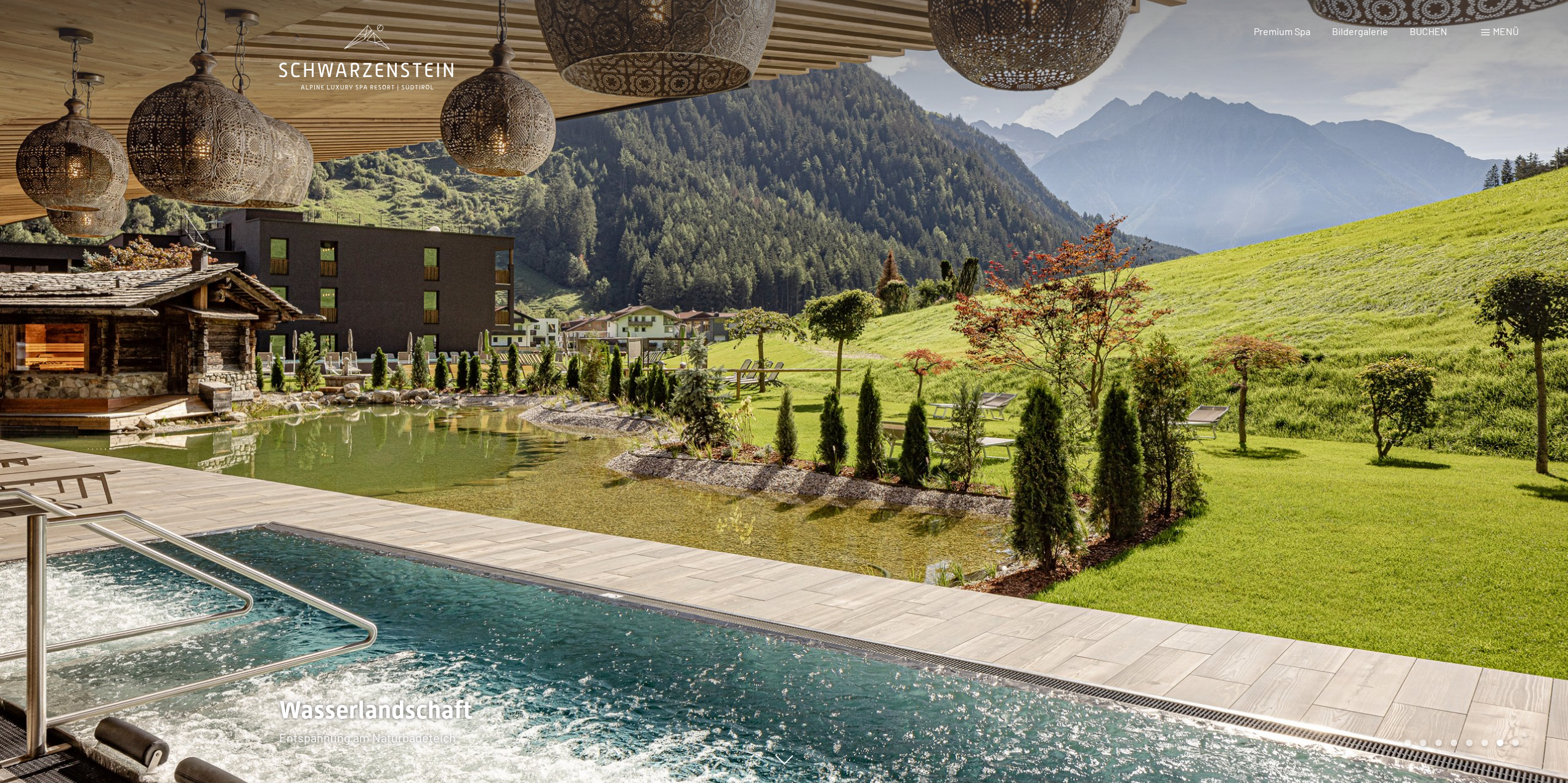
click at [1098, 466] on div at bounding box center [1176, 391] width 784 height 783
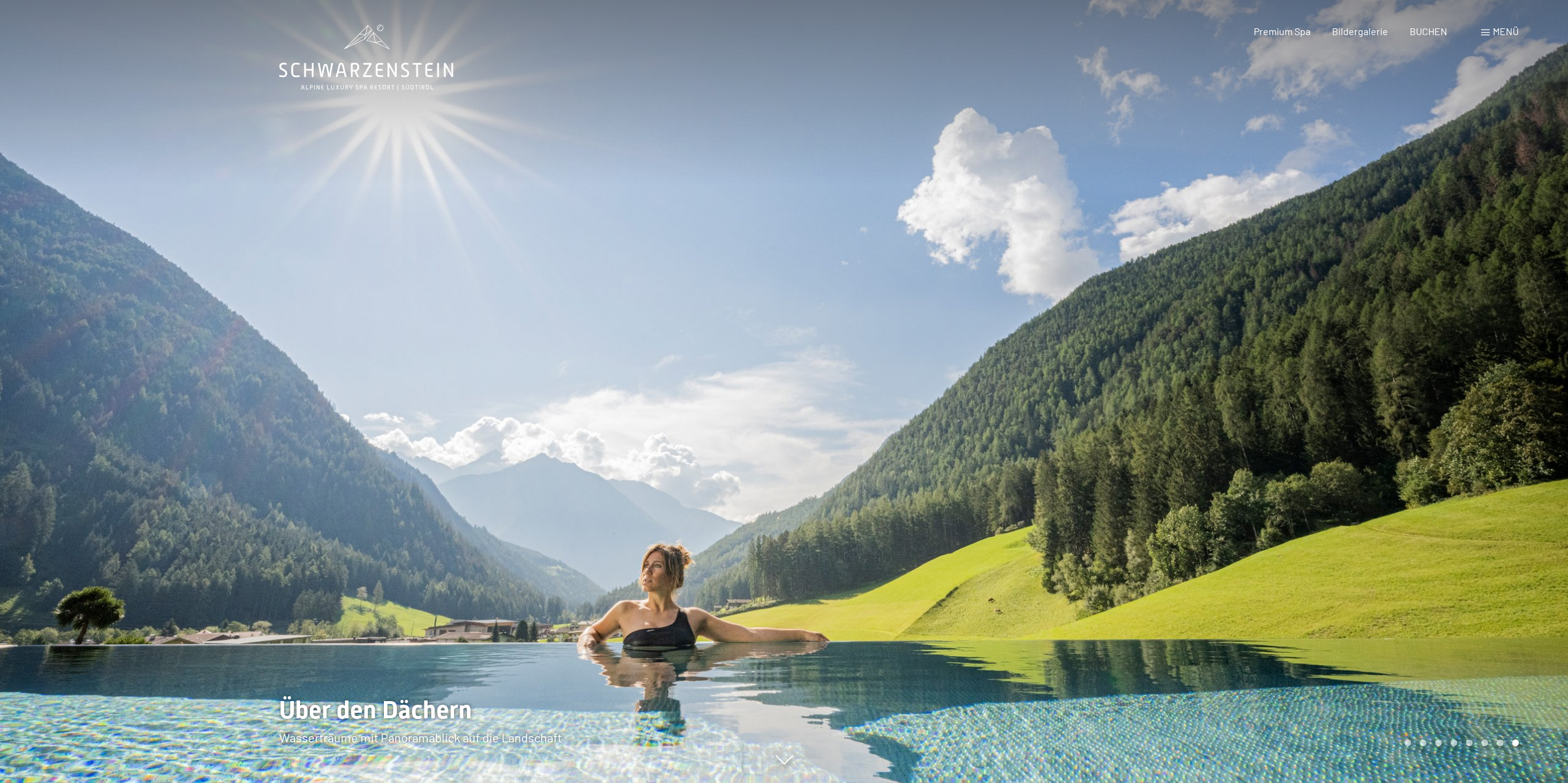
click at [1098, 466] on div at bounding box center [1176, 391] width 784 height 783
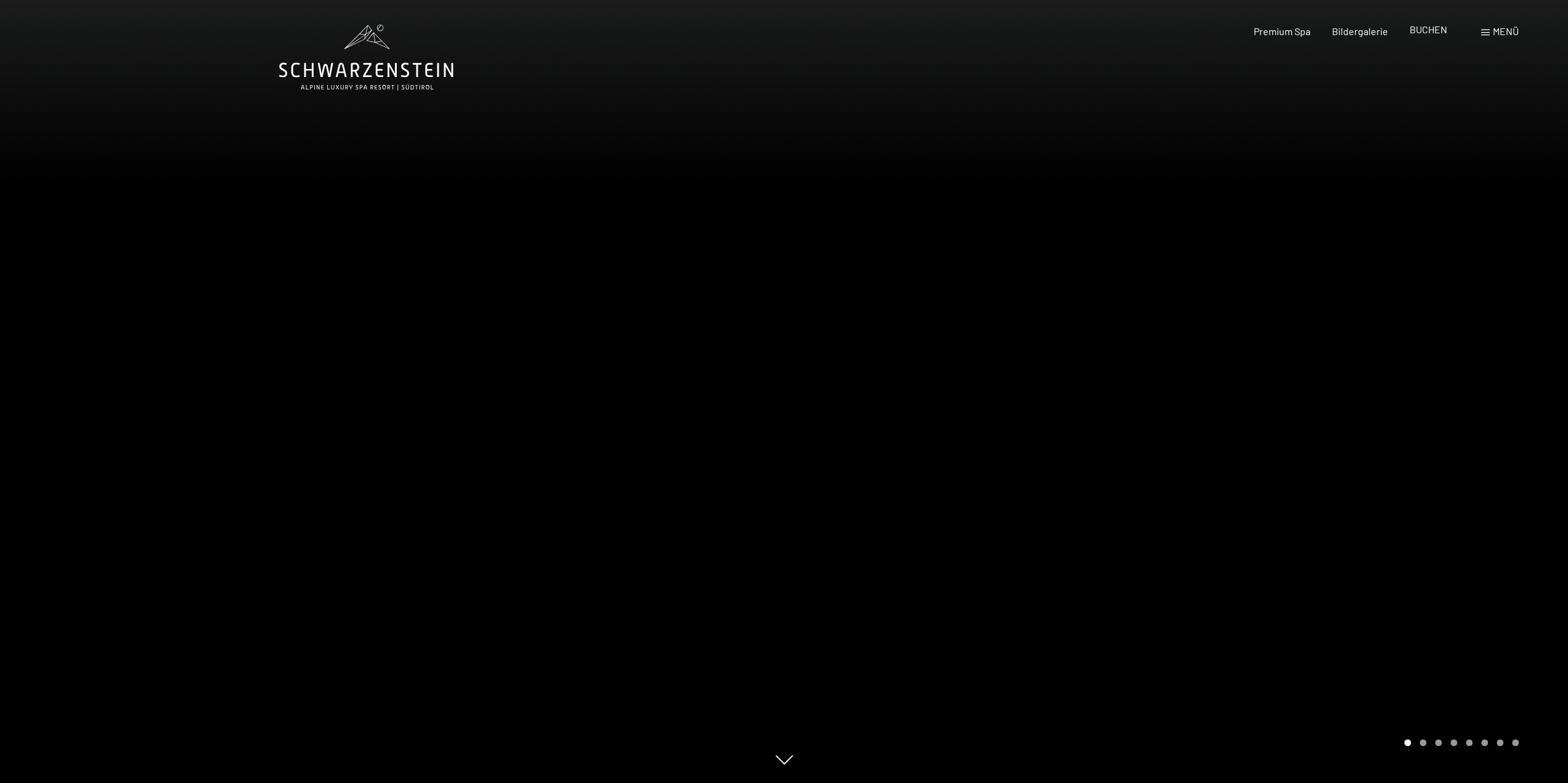
click at [1431, 33] on span "BUCHEN" at bounding box center [1429, 29] width 38 height 12
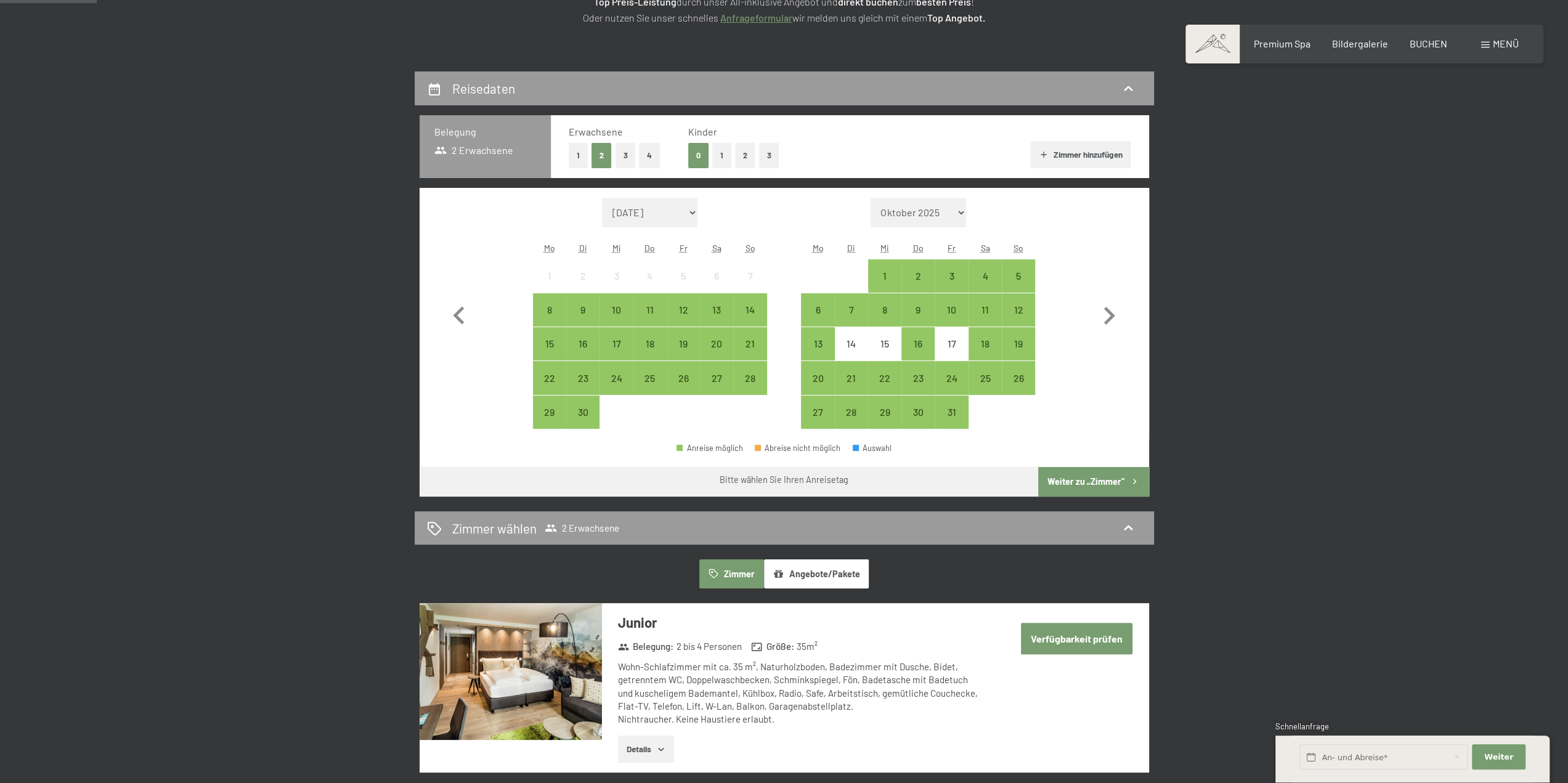
scroll to position [246, 0]
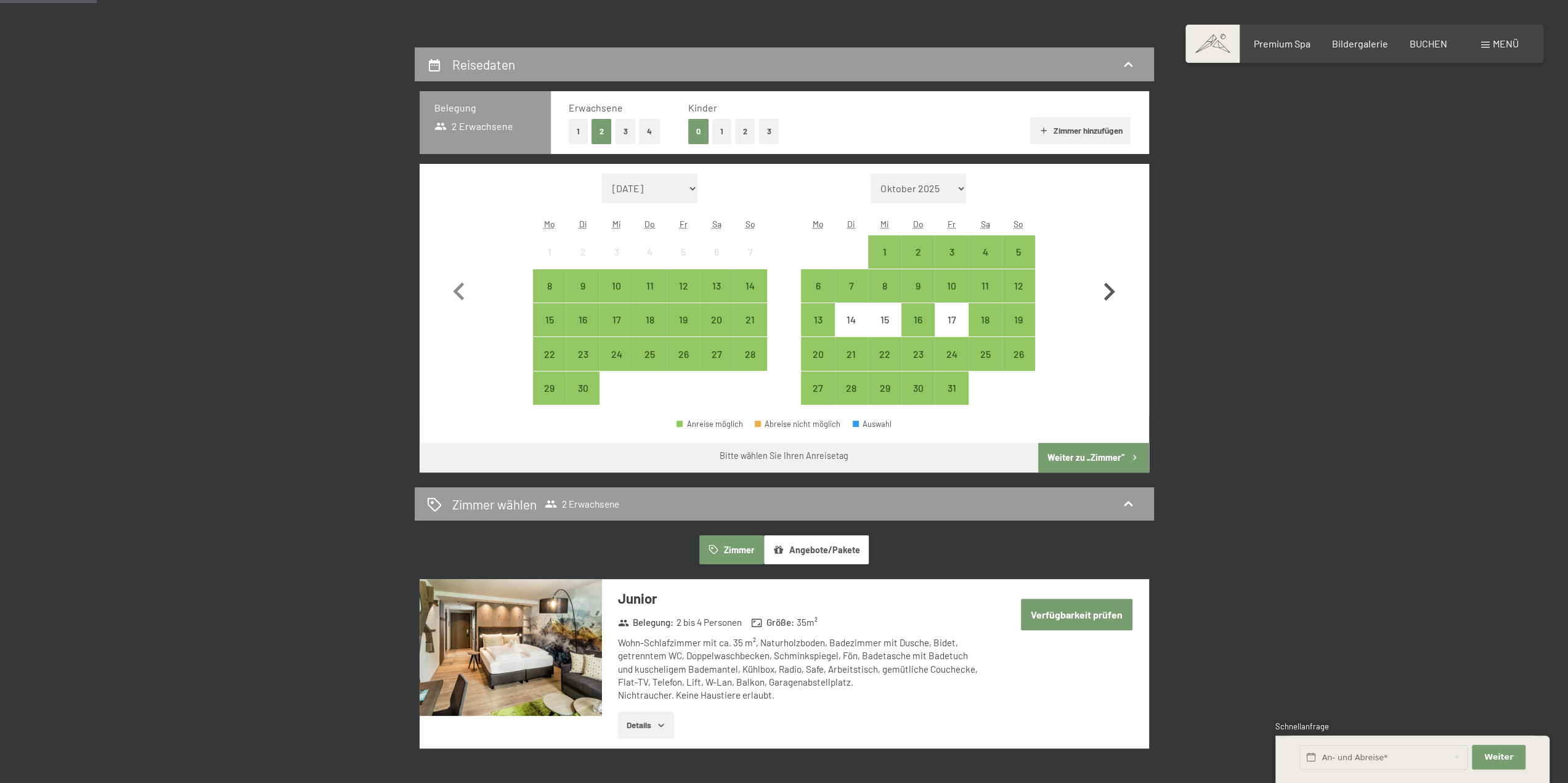
click at [1111, 290] on icon "button" at bounding box center [1110, 292] width 11 height 18
select select "[DATE]"
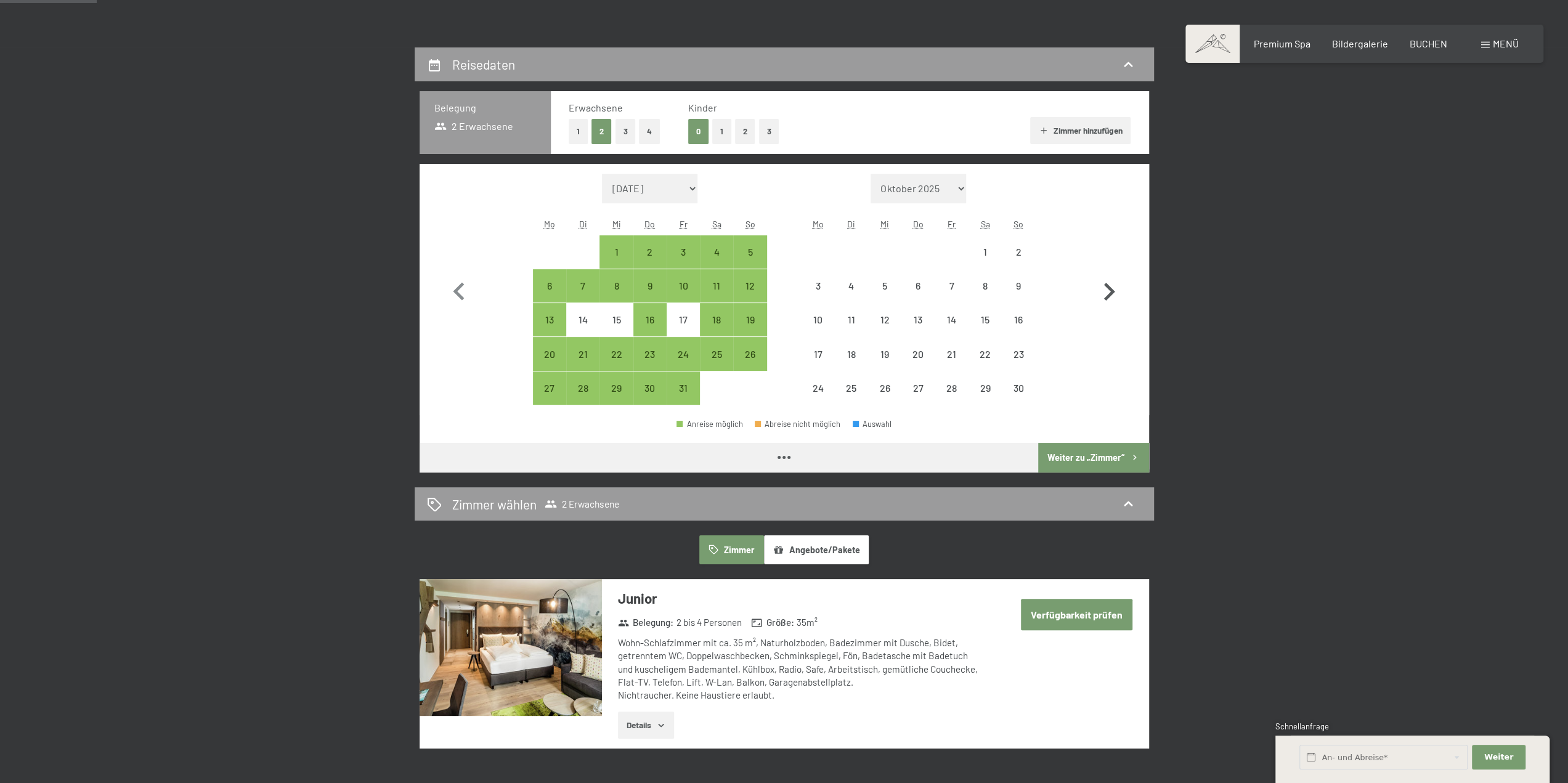
select select "[DATE]"
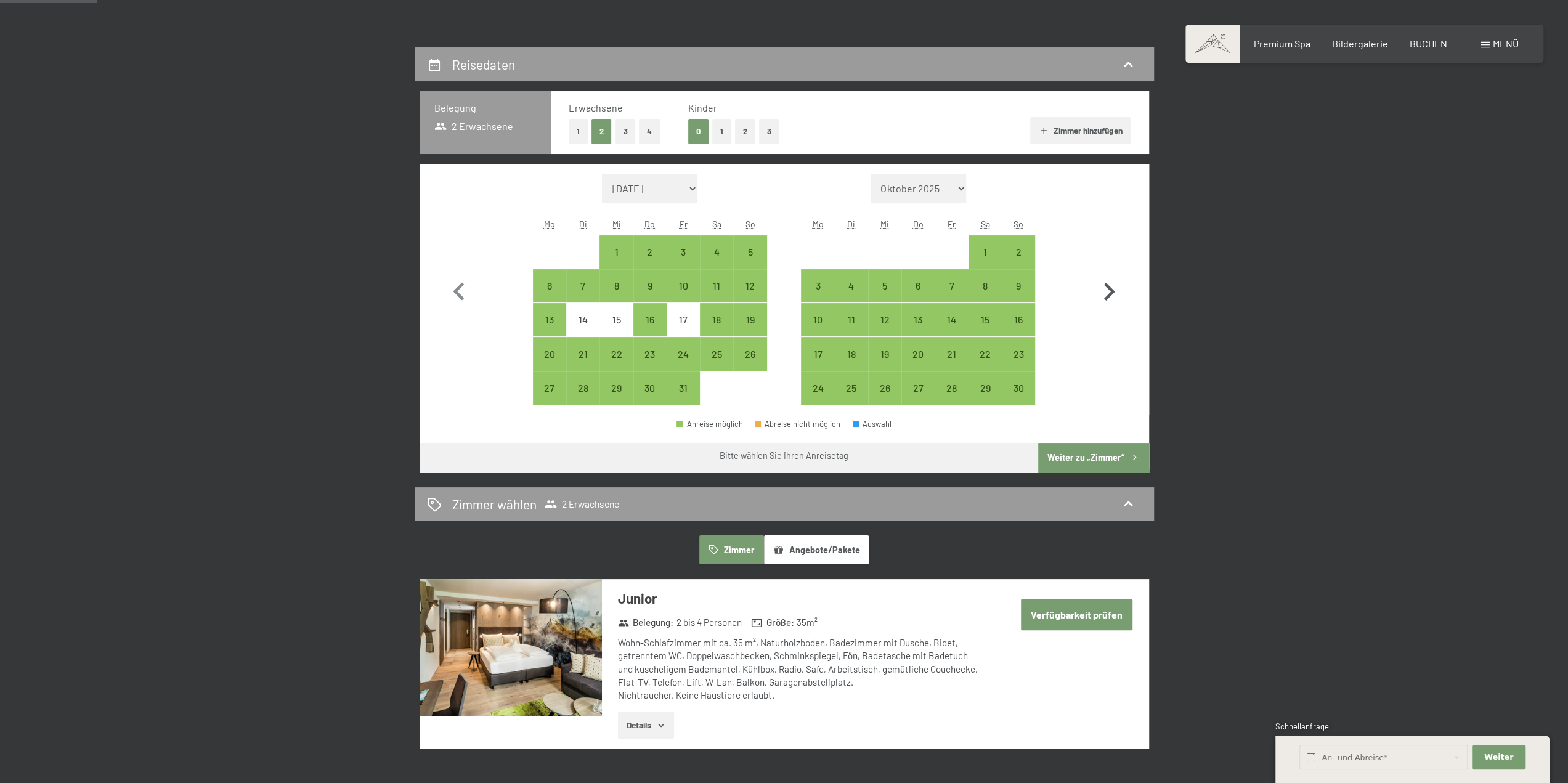
click at [1111, 290] on icon "button" at bounding box center [1110, 292] width 11 height 18
select select "[DATE]"
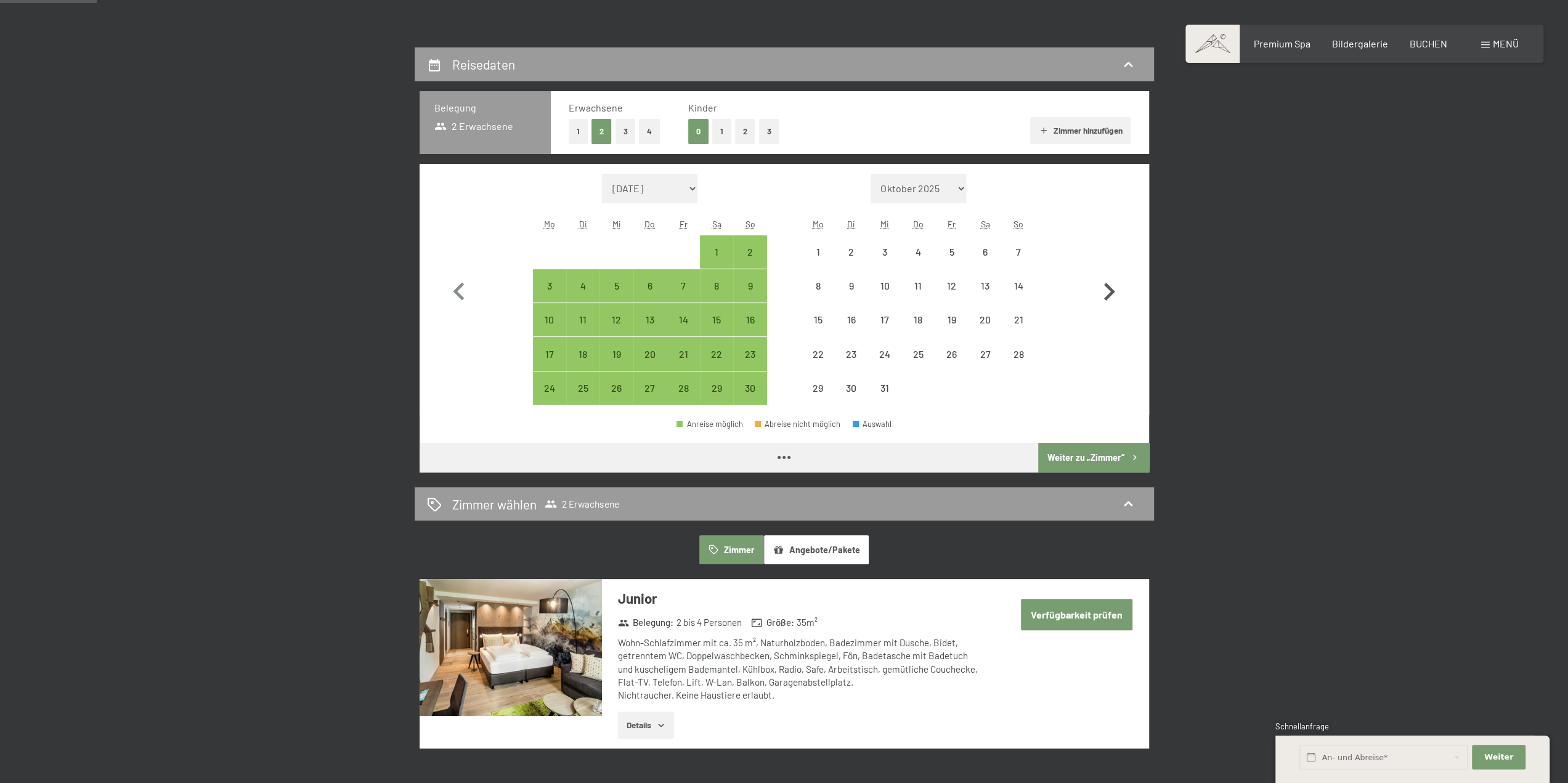
select select "[DATE]"
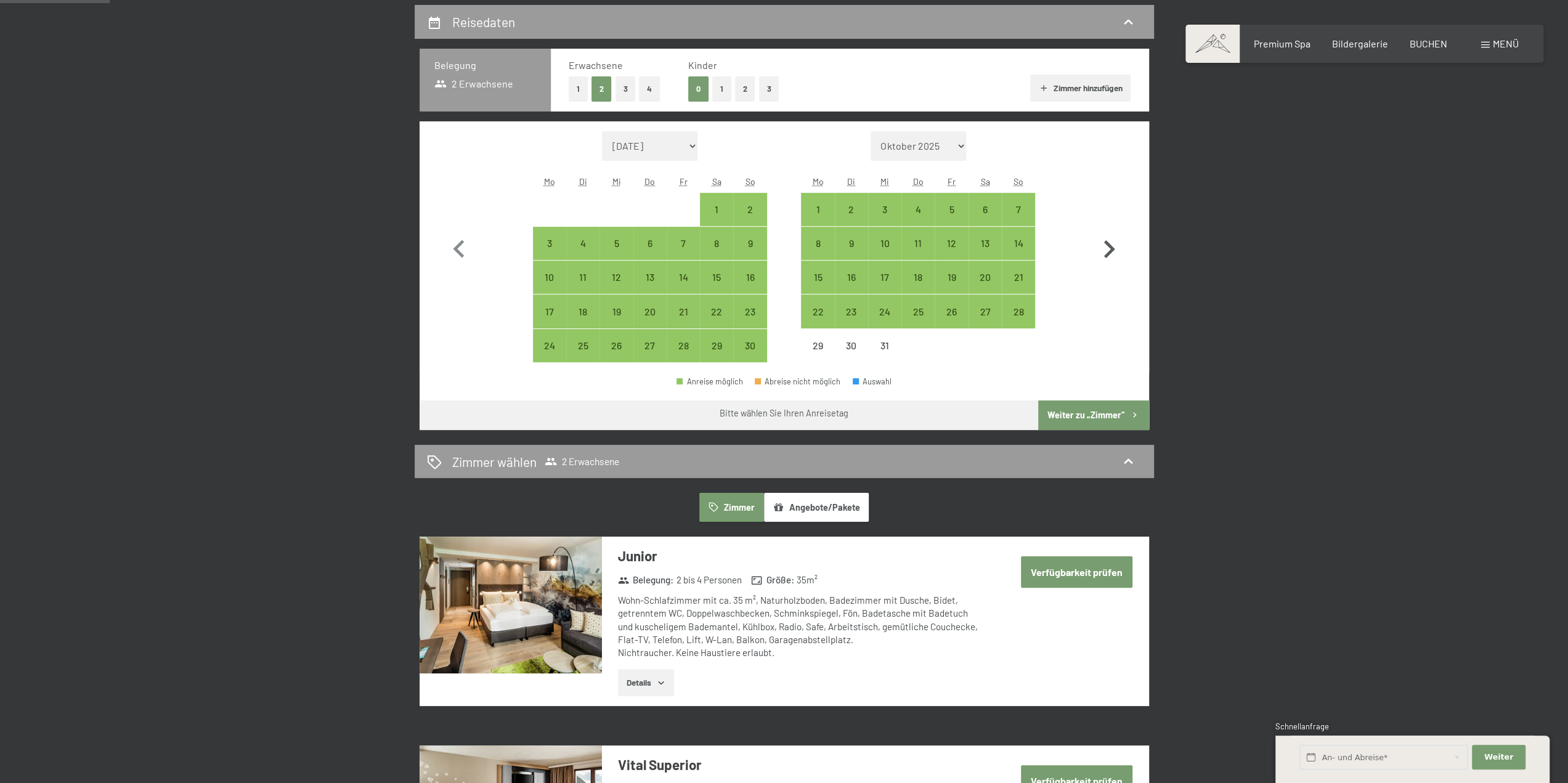
scroll to position [308, 0]
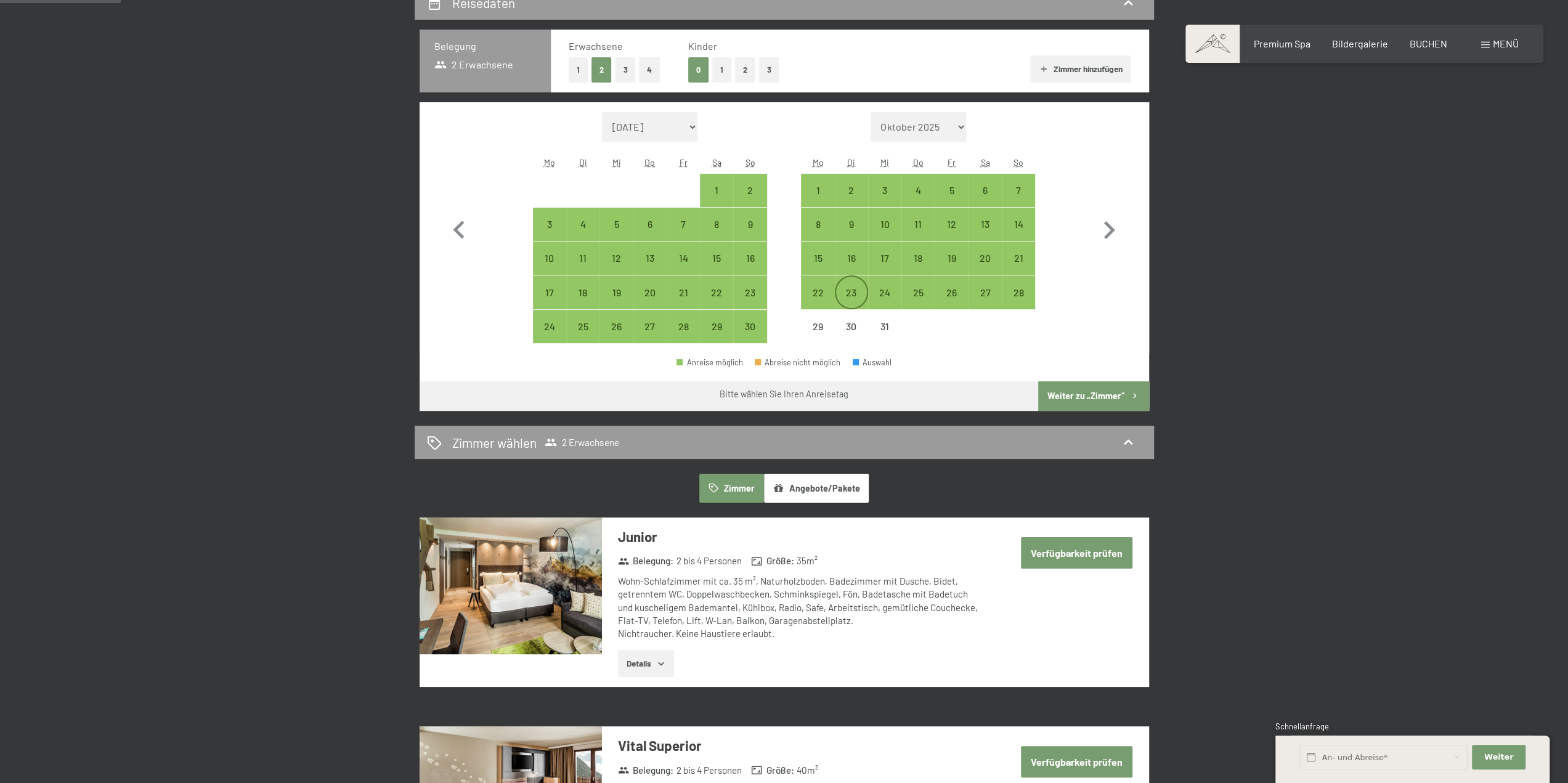
click at [852, 292] on div "23" at bounding box center [851, 303] width 31 height 31
select select "[DATE]"
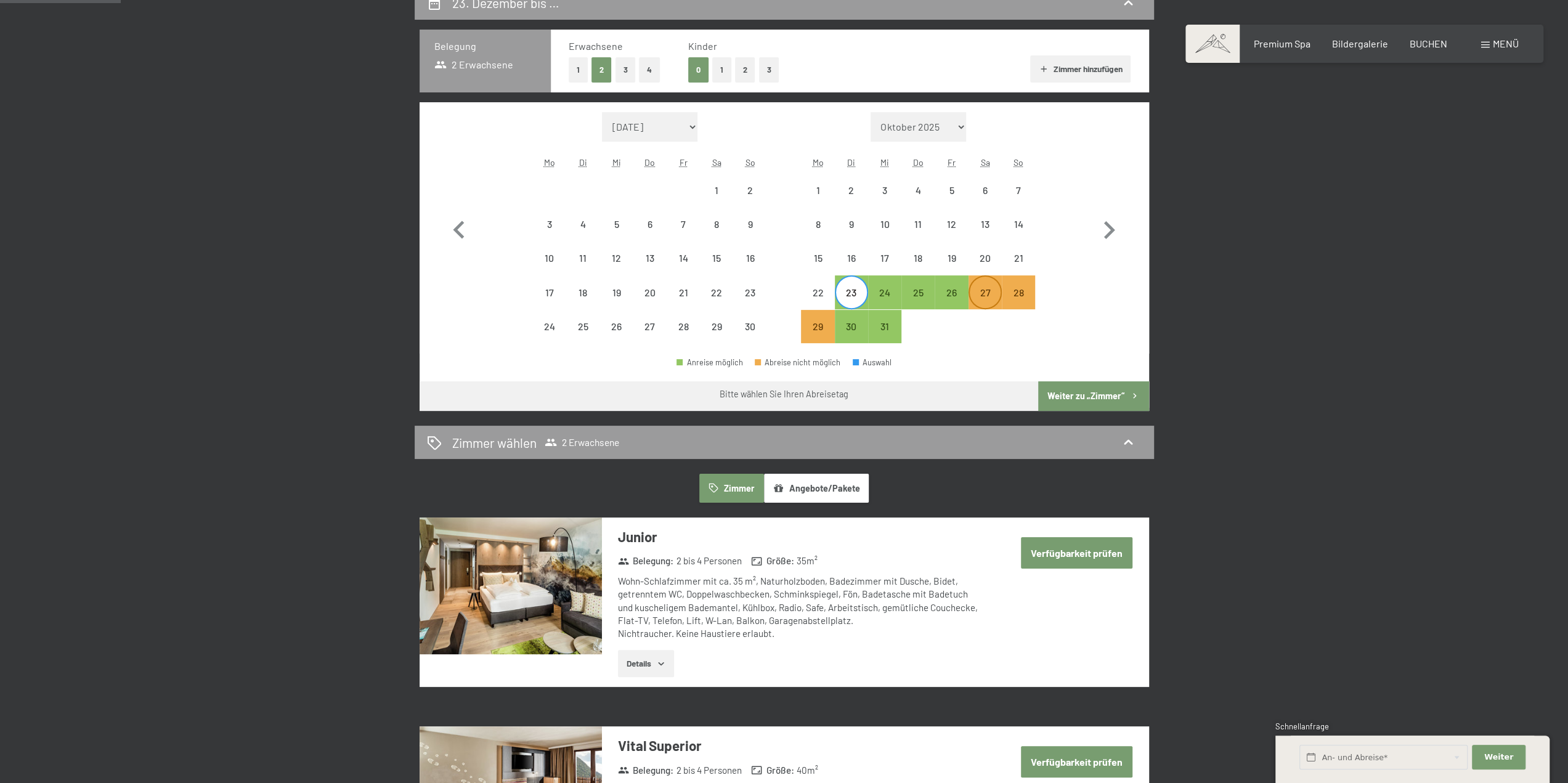
click at [982, 295] on div "27" at bounding box center [985, 303] width 31 height 31
select select "[DATE]"
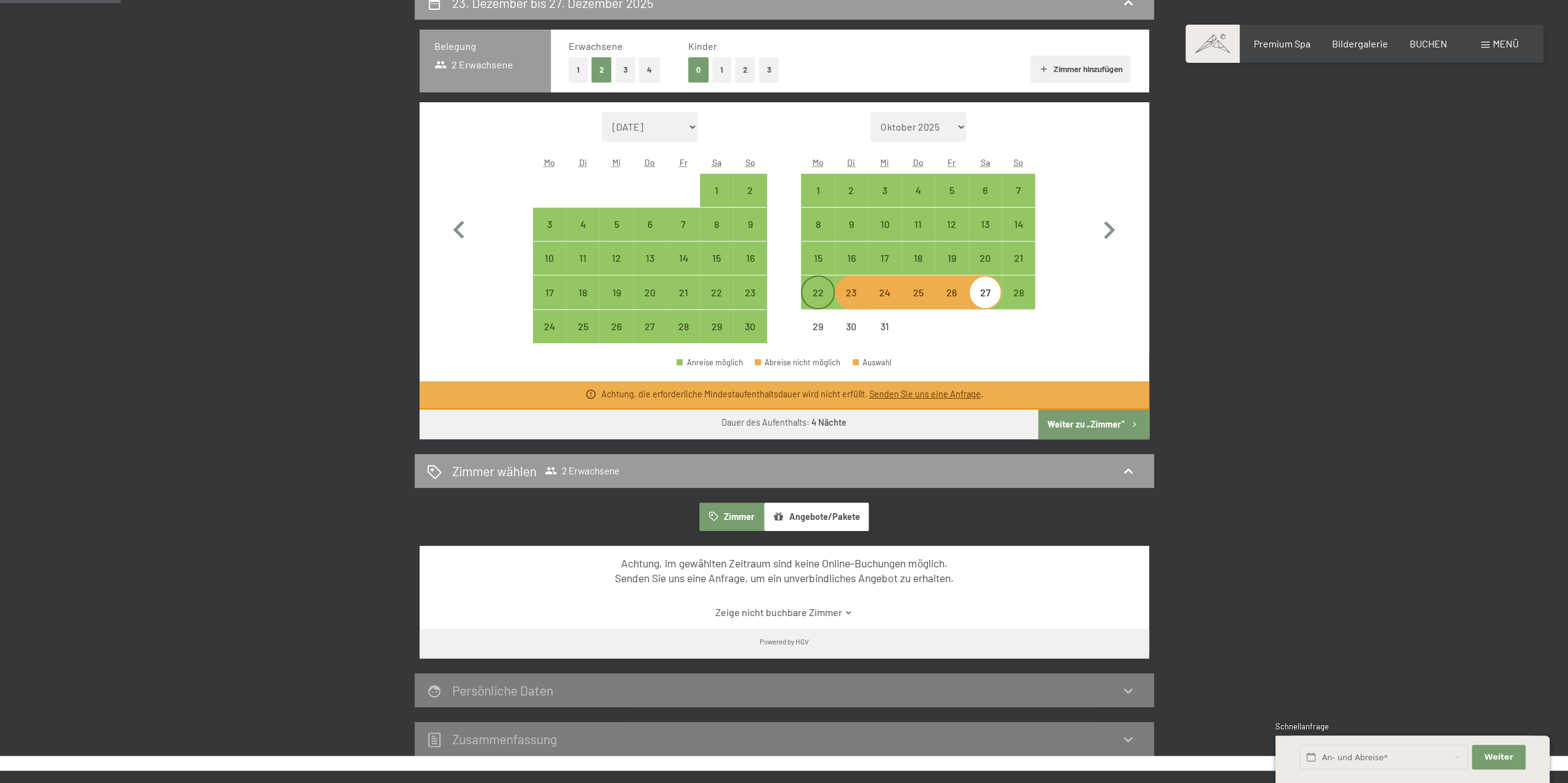
click at [814, 294] on div "22" at bounding box center [817, 303] width 31 height 31
select select "[DATE]"
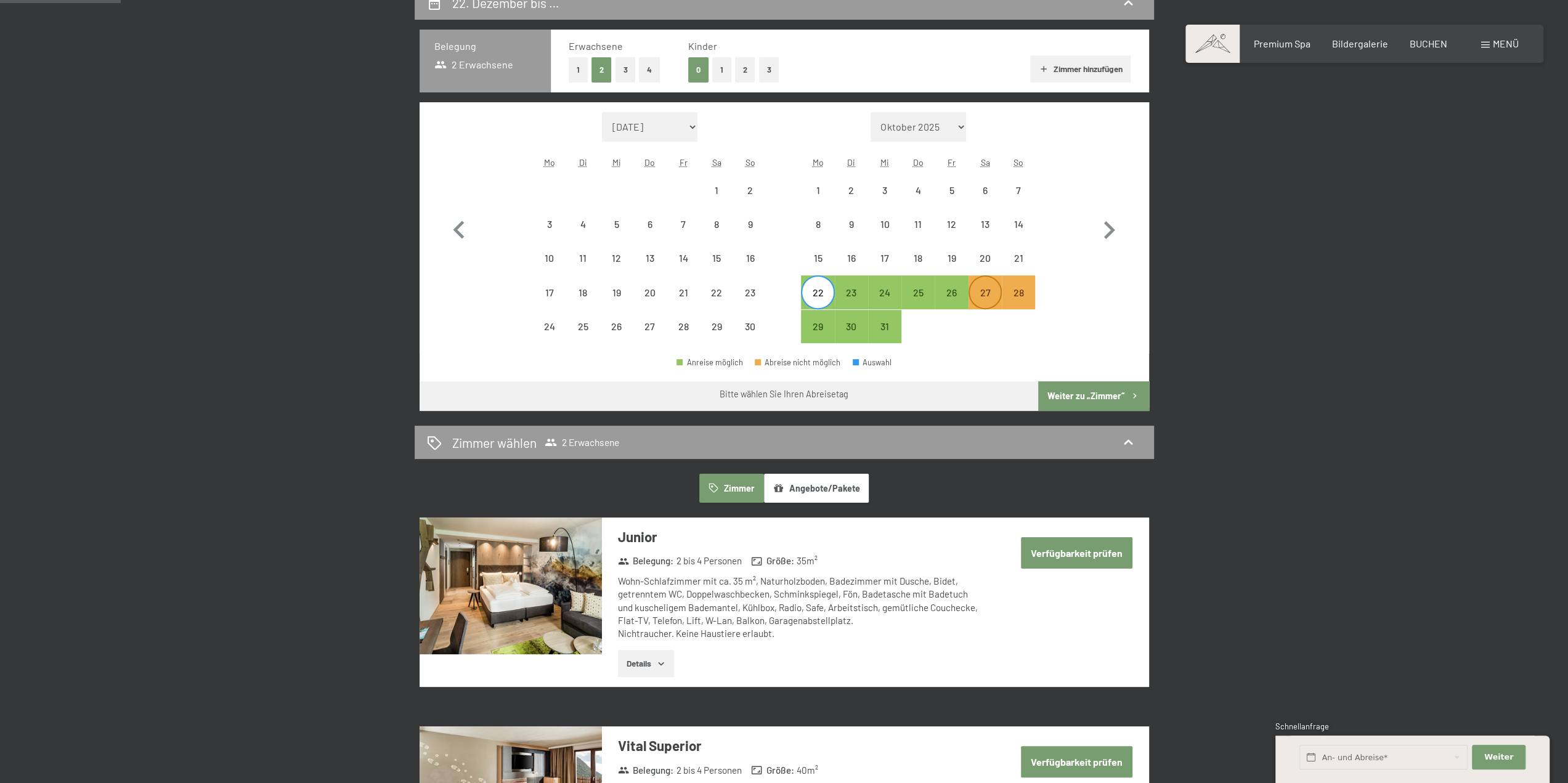
click at [980, 292] on div "27" at bounding box center [985, 303] width 31 height 31
select select "[DATE]"
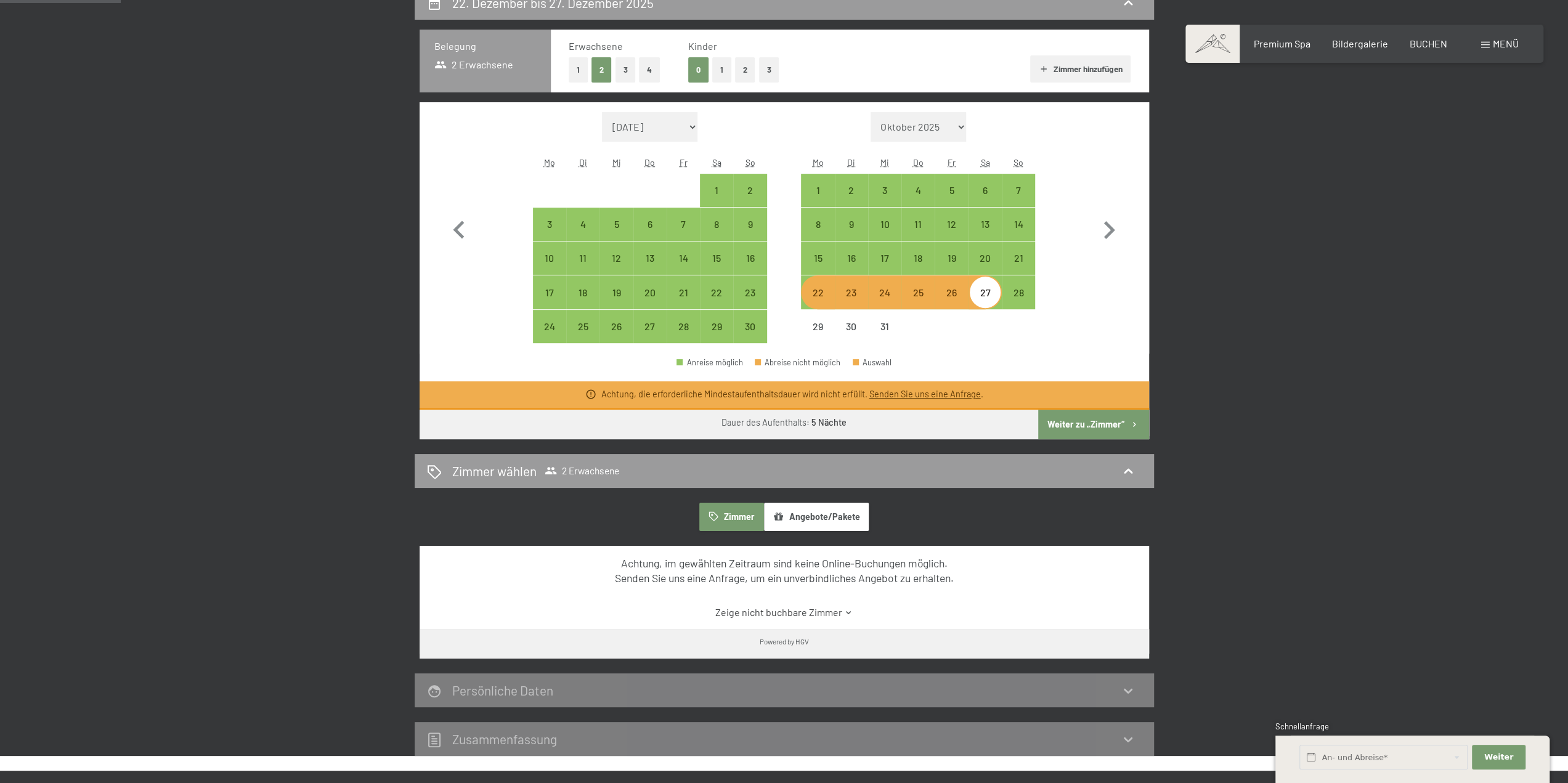
click at [819, 298] on div "22" at bounding box center [817, 303] width 31 height 31
select select "[DATE]"
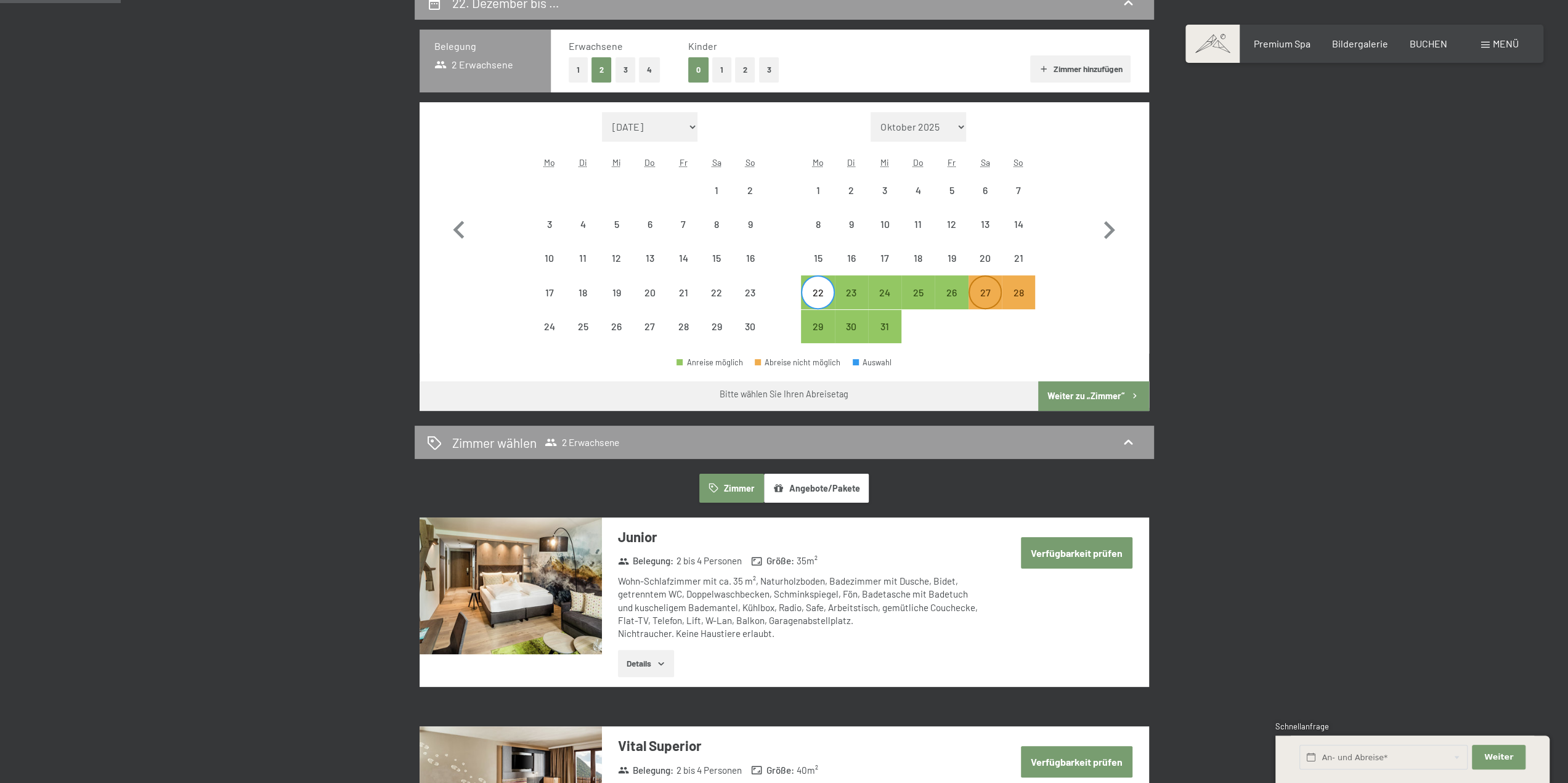
click at [981, 289] on div "27" at bounding box center [985, 303] width 31 height 31
select select "[DATE]"
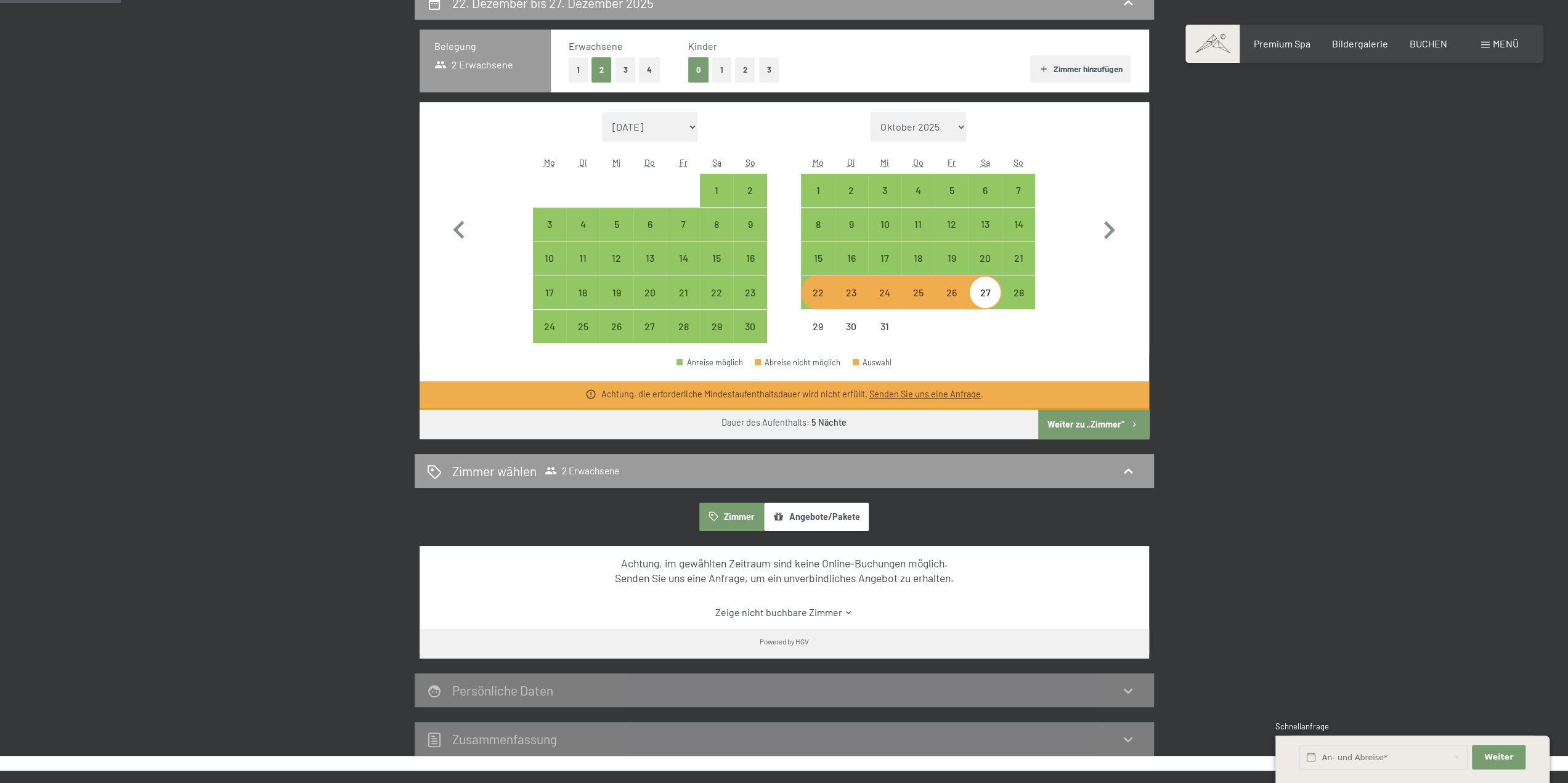
click at [820, 299] on div "22" at bounding box center [817, 303] width 31 height 31
select select "[DATE]"
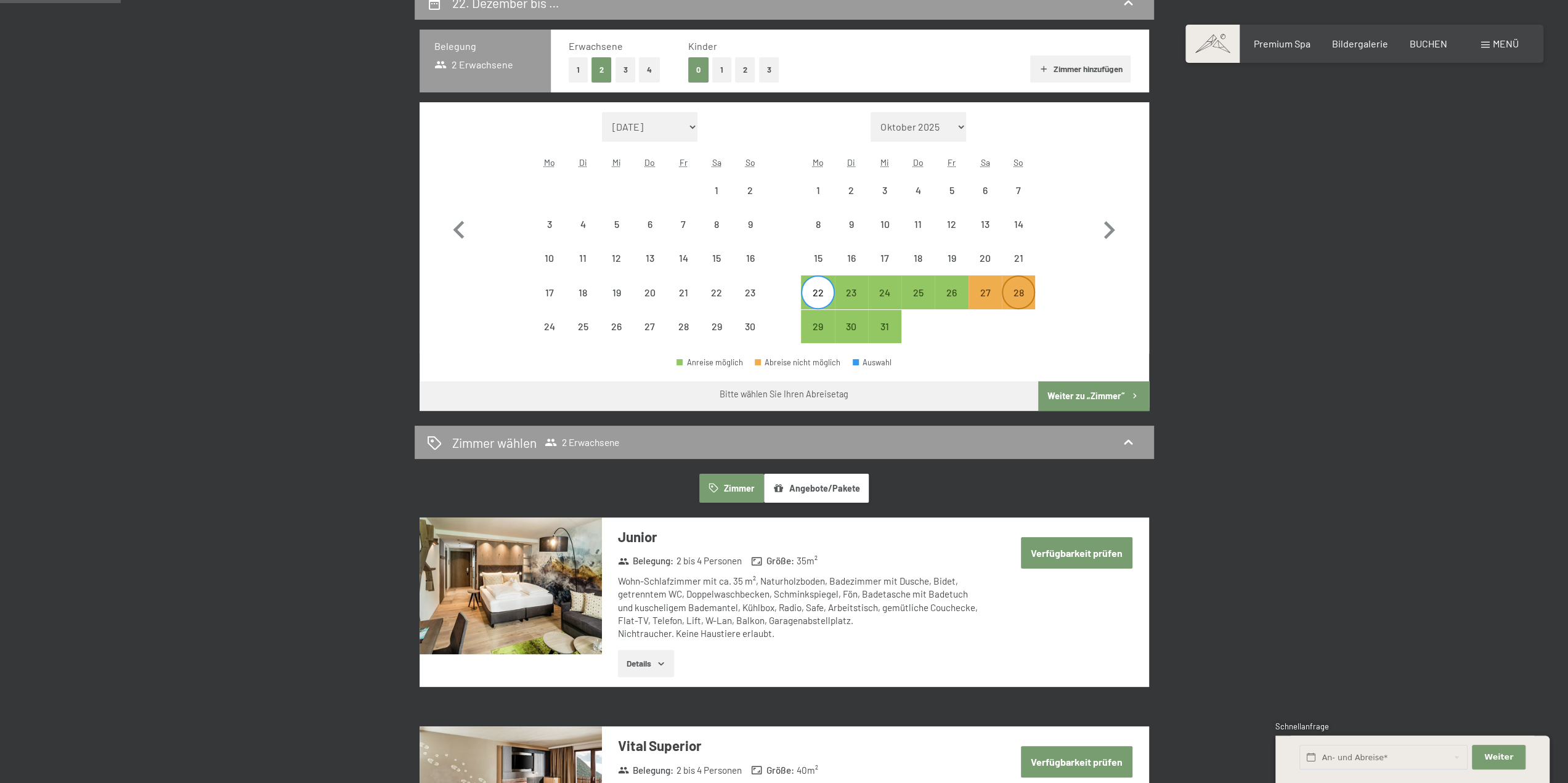
click at [1018, 292] on div "28" at bounding box center [1018, 303] width 31 height 31
select select "[DATE]"
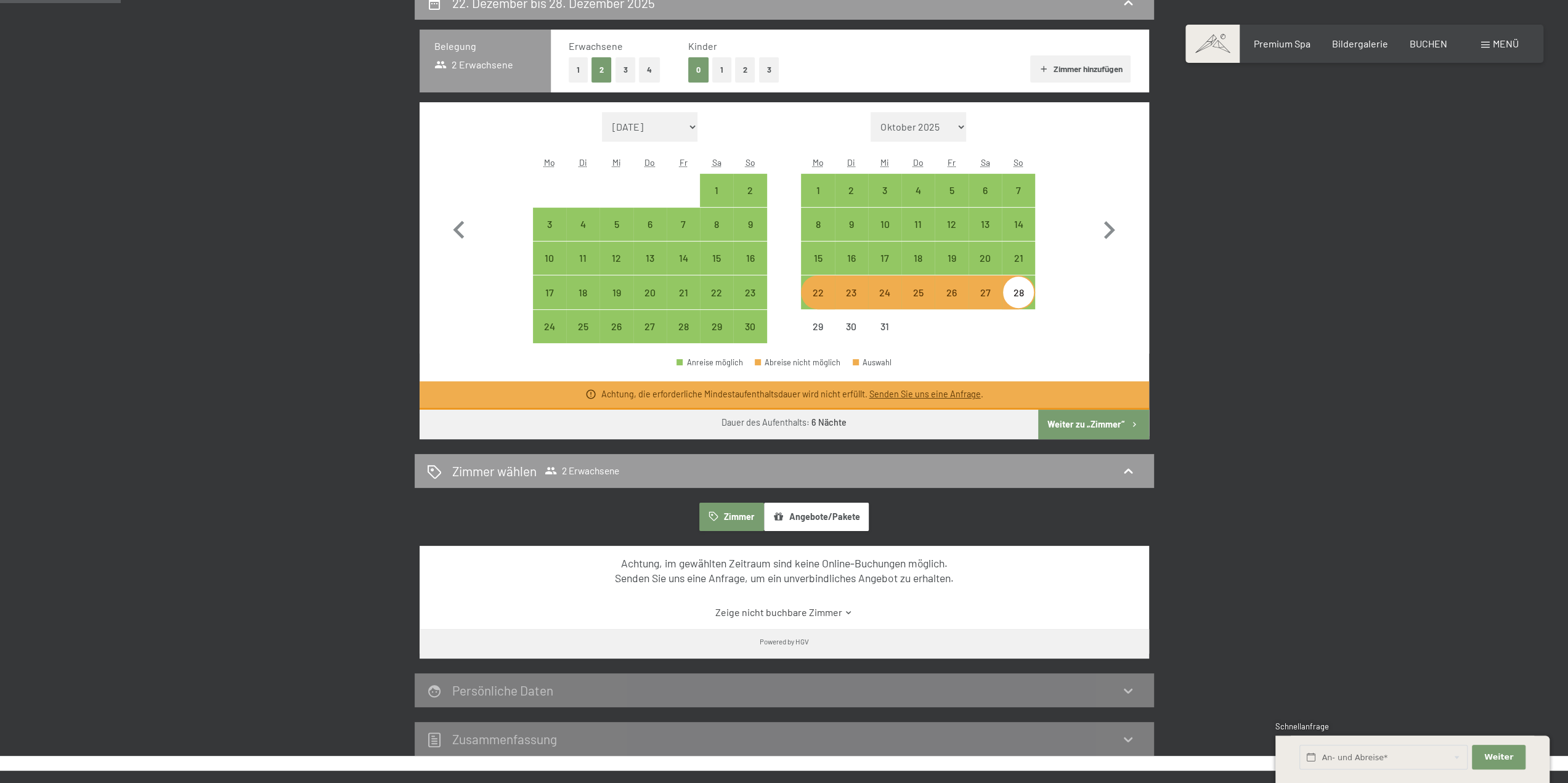
click at [969, 344] on div "Monat/Jahr [DATE] Oktober 2025 [DATE] Dezember 2025 Januar 2026 Februar 2026 Mä…" at bounding box center [784, 228] width 730 height 252
click at [814, 294] on div "22" at bounding box center [817, 303] width 31 height 31
select select "[DATE]"
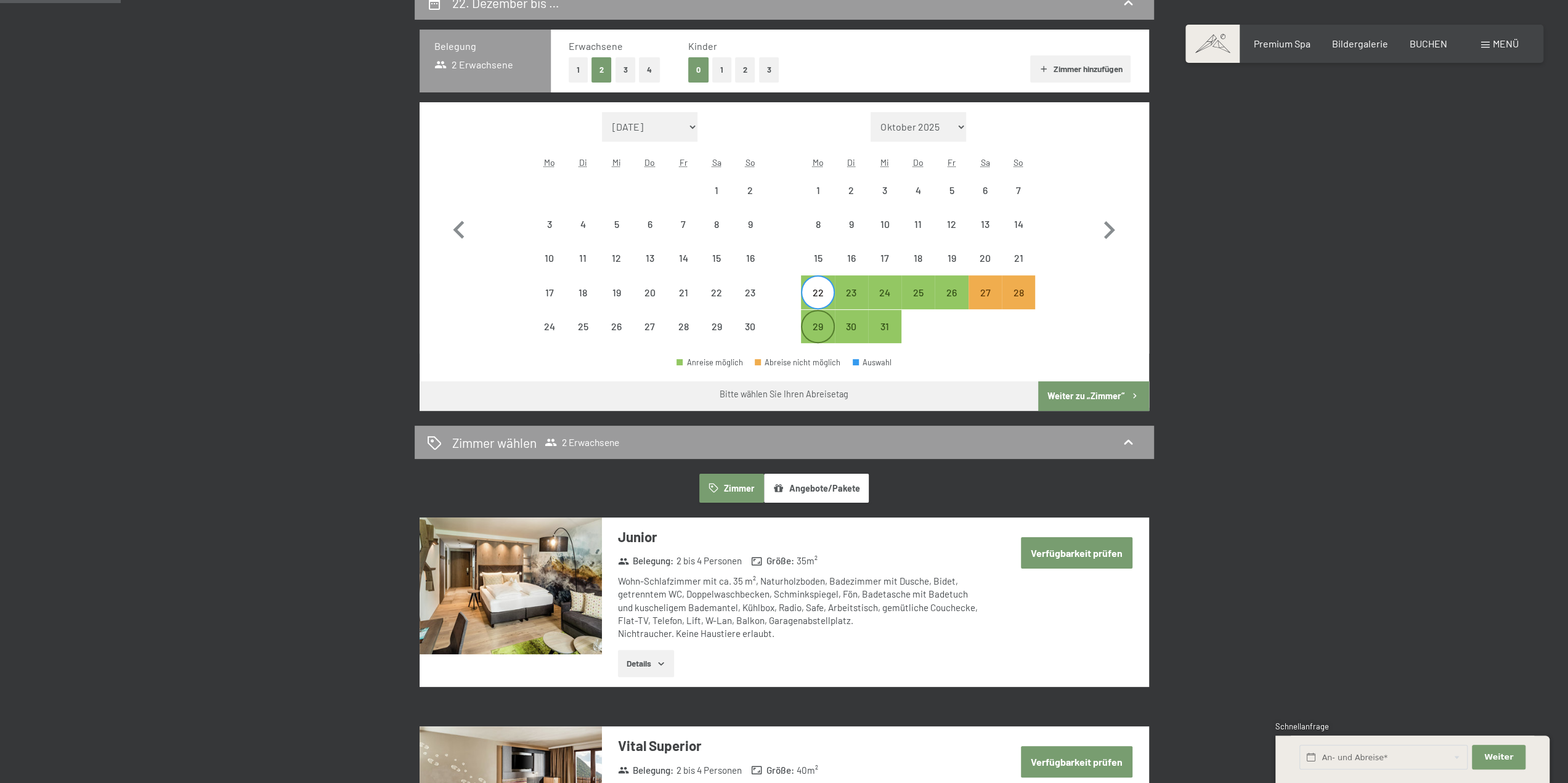
click at [809, 325] on div "29" at bounding box center [817, 336] width 31 height 31
select select "[DATE]"
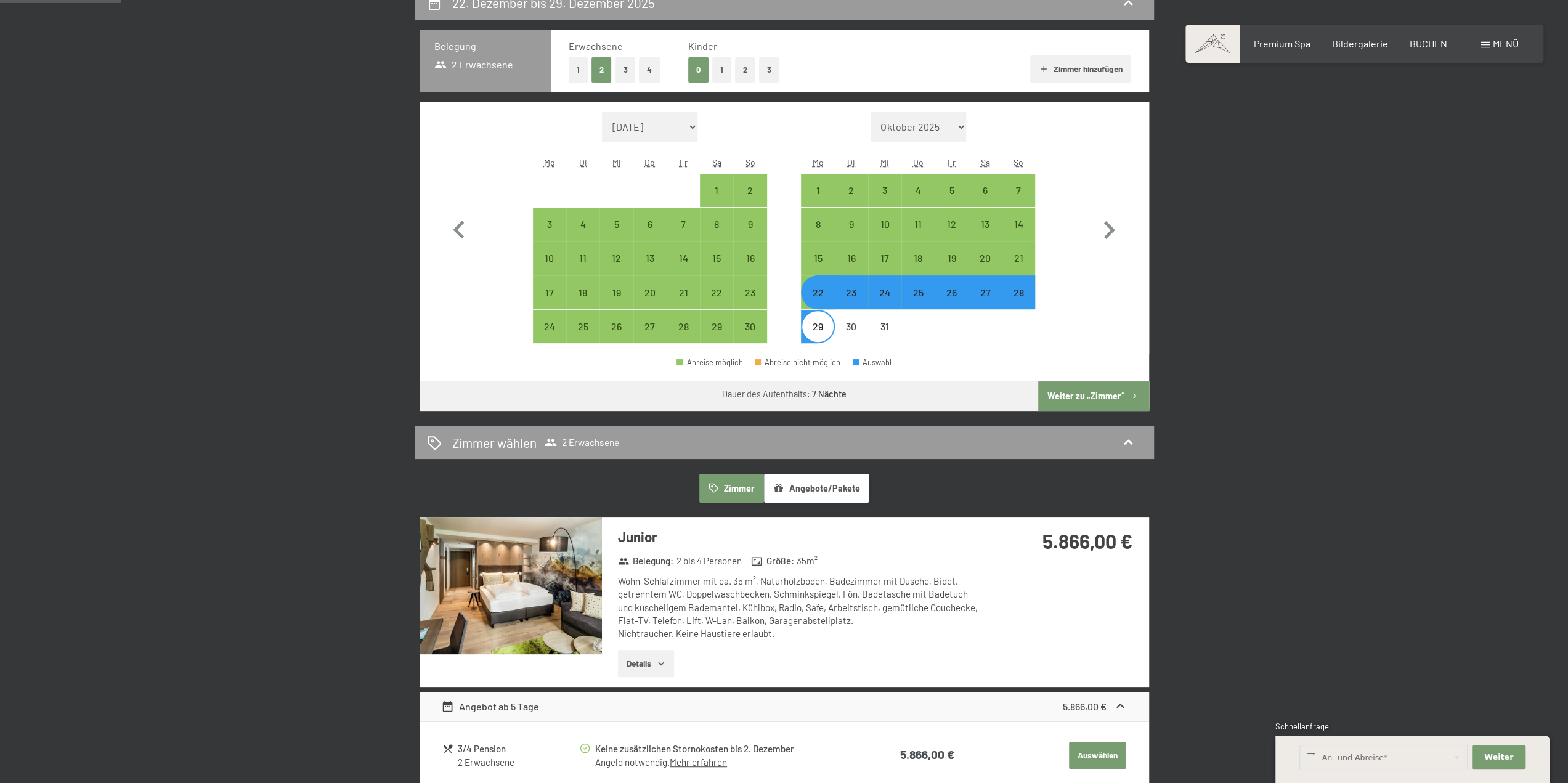
click at [820, 296] on div "22" at bounding box center [817, 303] width 31 height 31
select select "[DATE]"
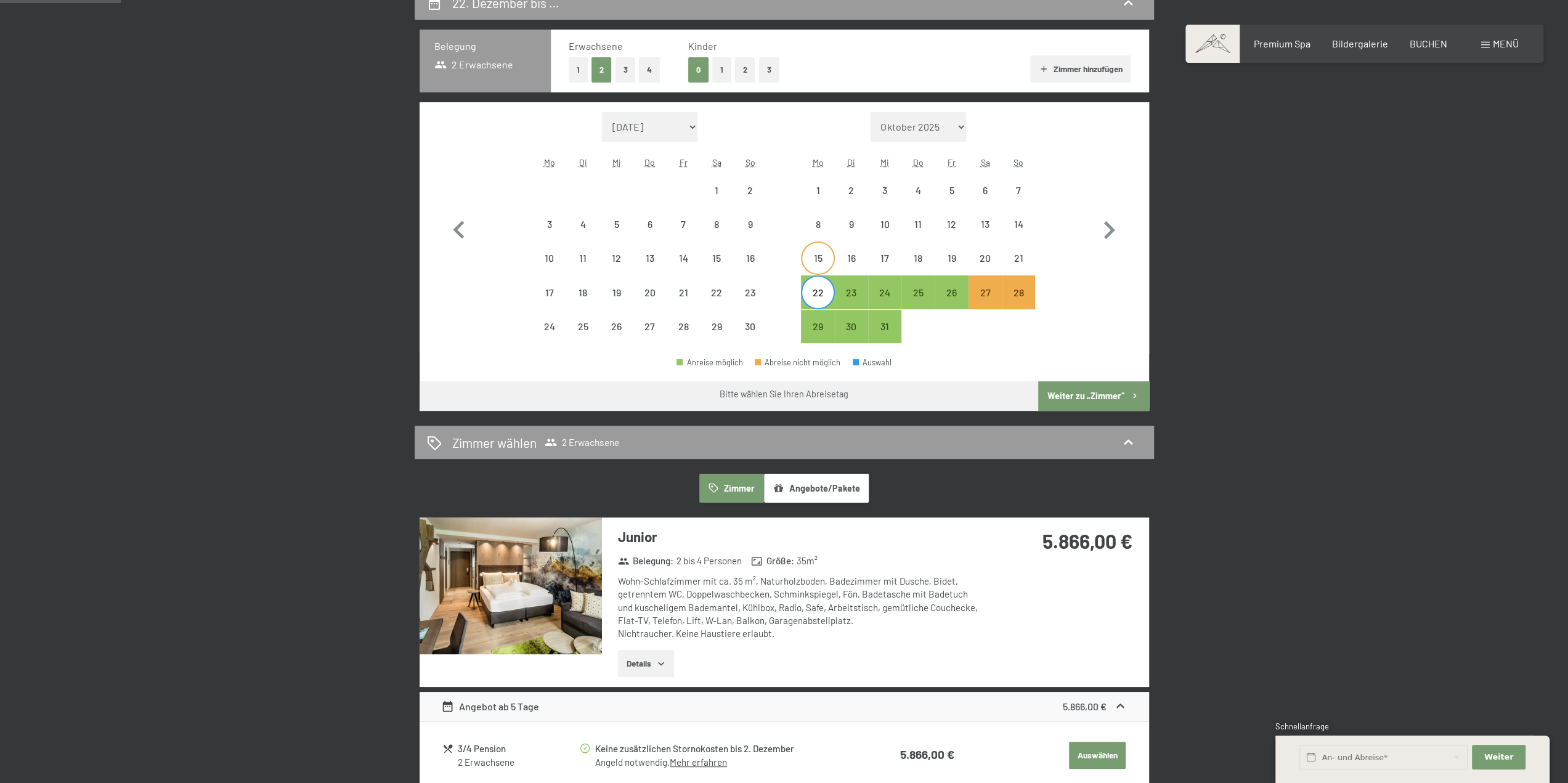
click at [826, 258] on div "15" at bounding box center [817, 268] width 31 height 31
select select "[DATE]"
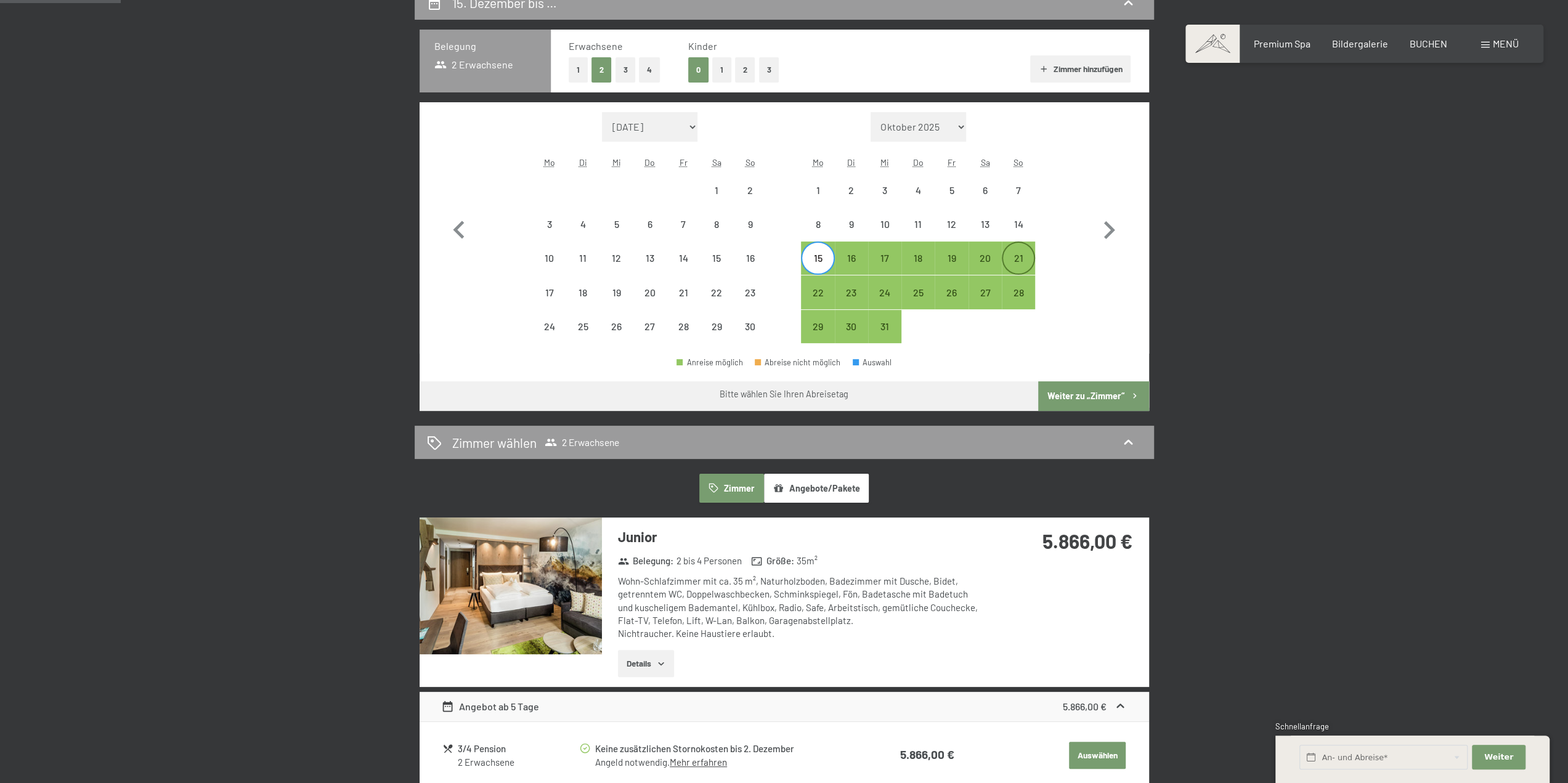
click at [1020, 256] on div "21" at bounding box center [1018, 268] width 31 height 31
select select "[DATE]"
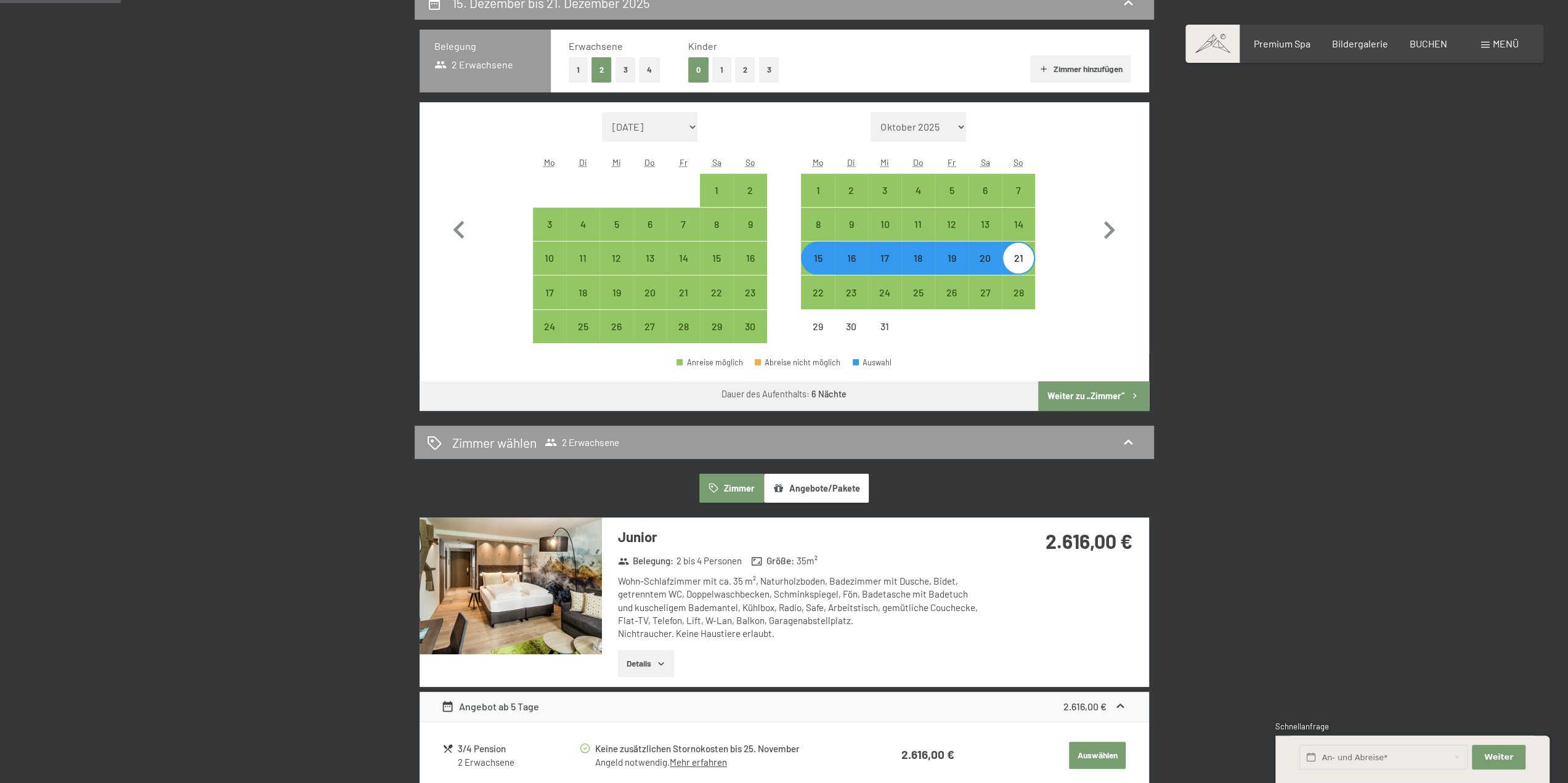
click at [823, 261] on div "15" at bounding box center [817, 268] width 31 height 31
select select "[DATE]"
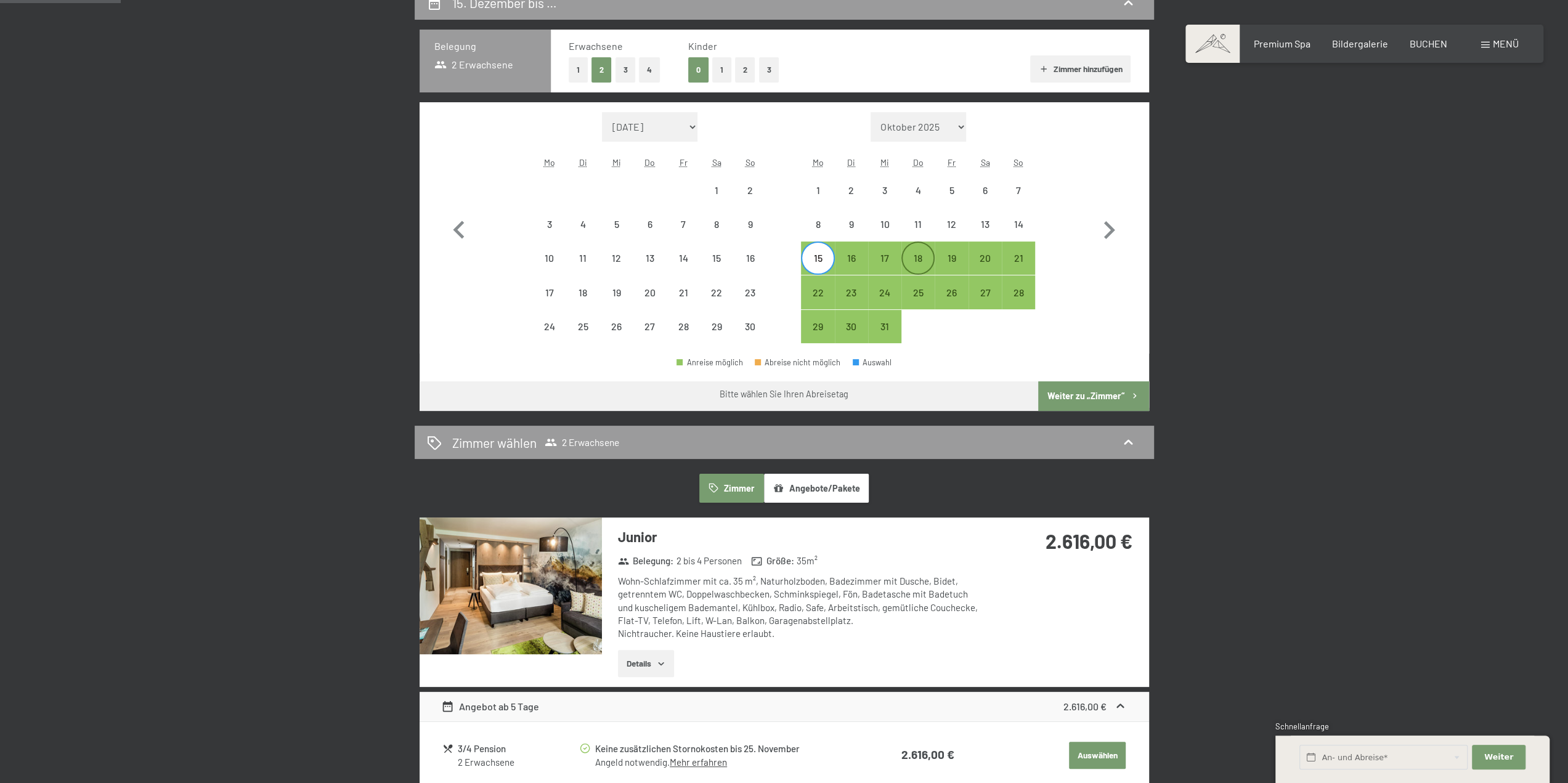
click at [907, 259] on div "18" at bounding box center [918, 268] width 31 height 31
select select "[DATE]"
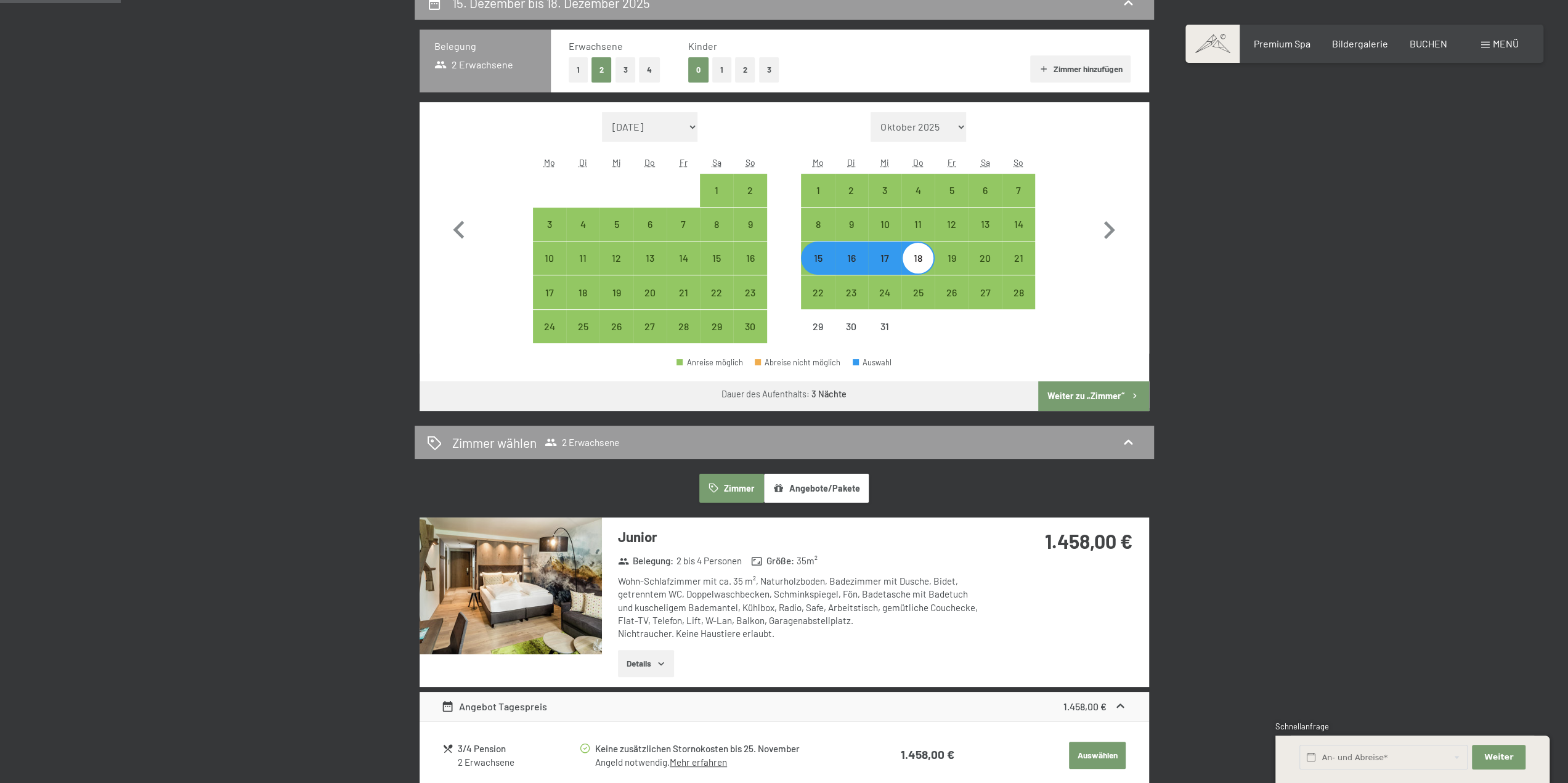
click at [824, 261] on div "15" at bounding box center [817, 268] width 31 height 31
select select "[DATE]"
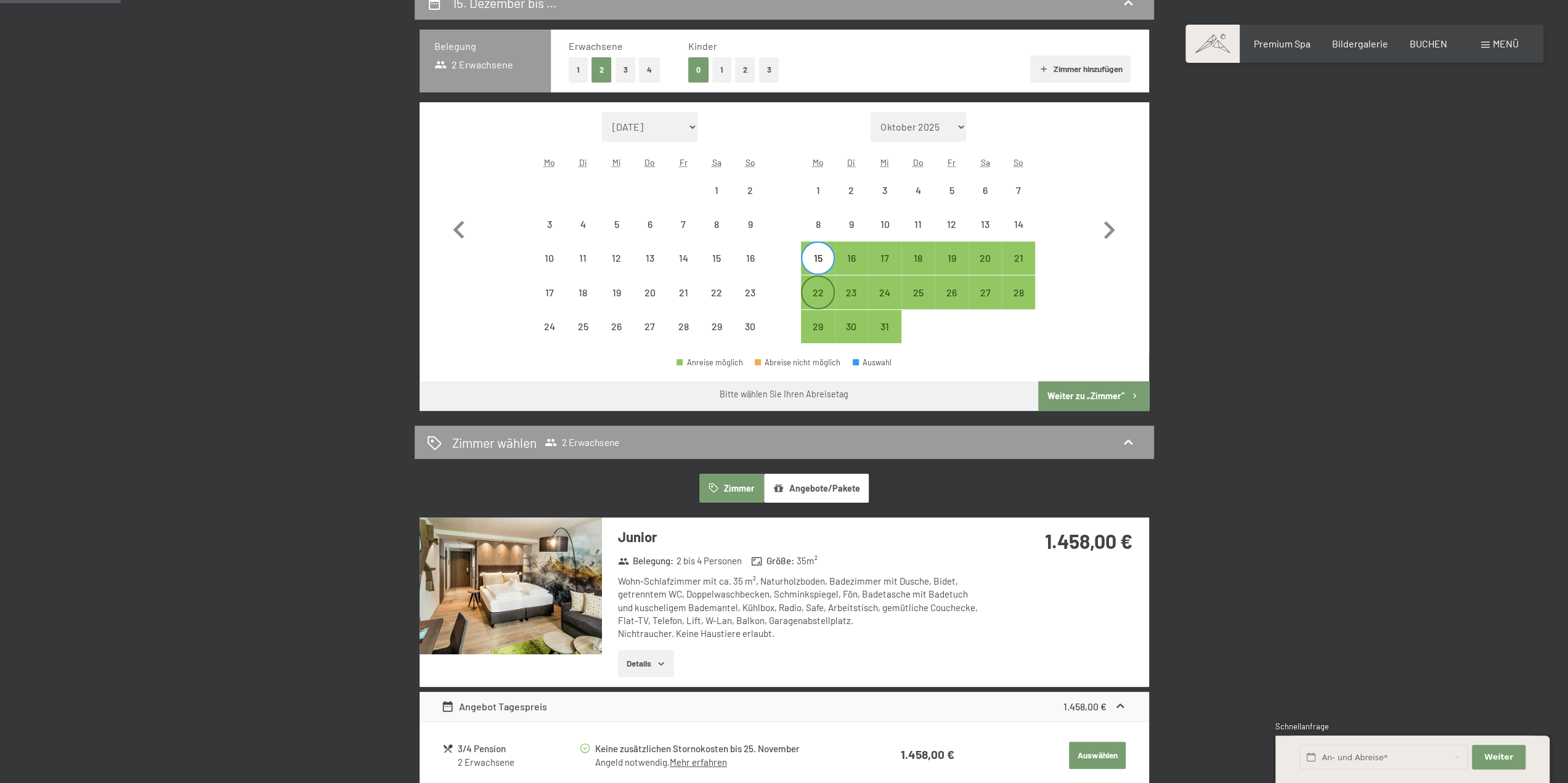
click at [828, 295] on div "22" at bounding box center [817, 303] width 31 height 31
select select "[DATE]"
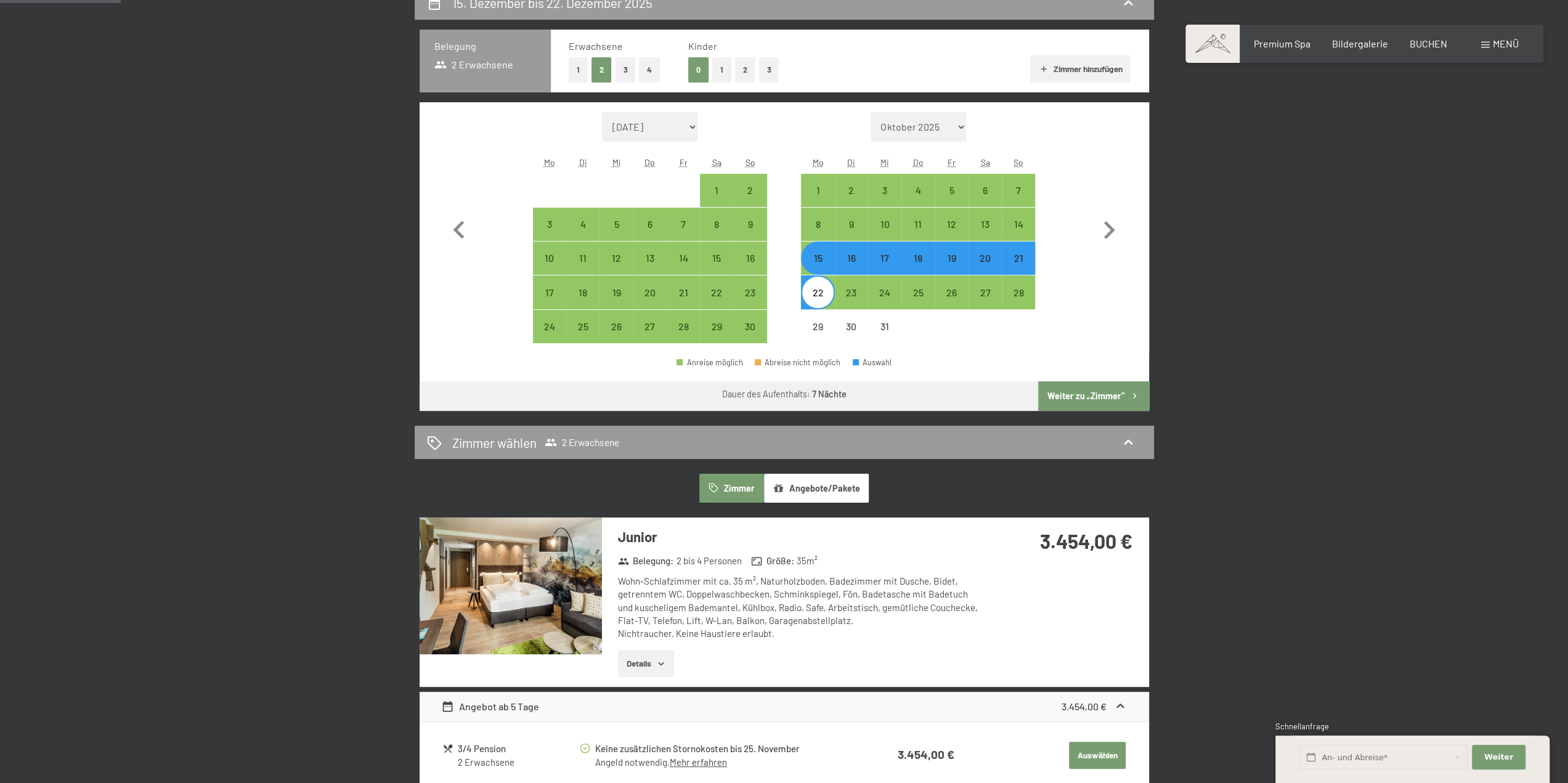
click at [827, 260] on div "15" at bounding box center [817, 268] width 31 height 31
select select "[DATE]"
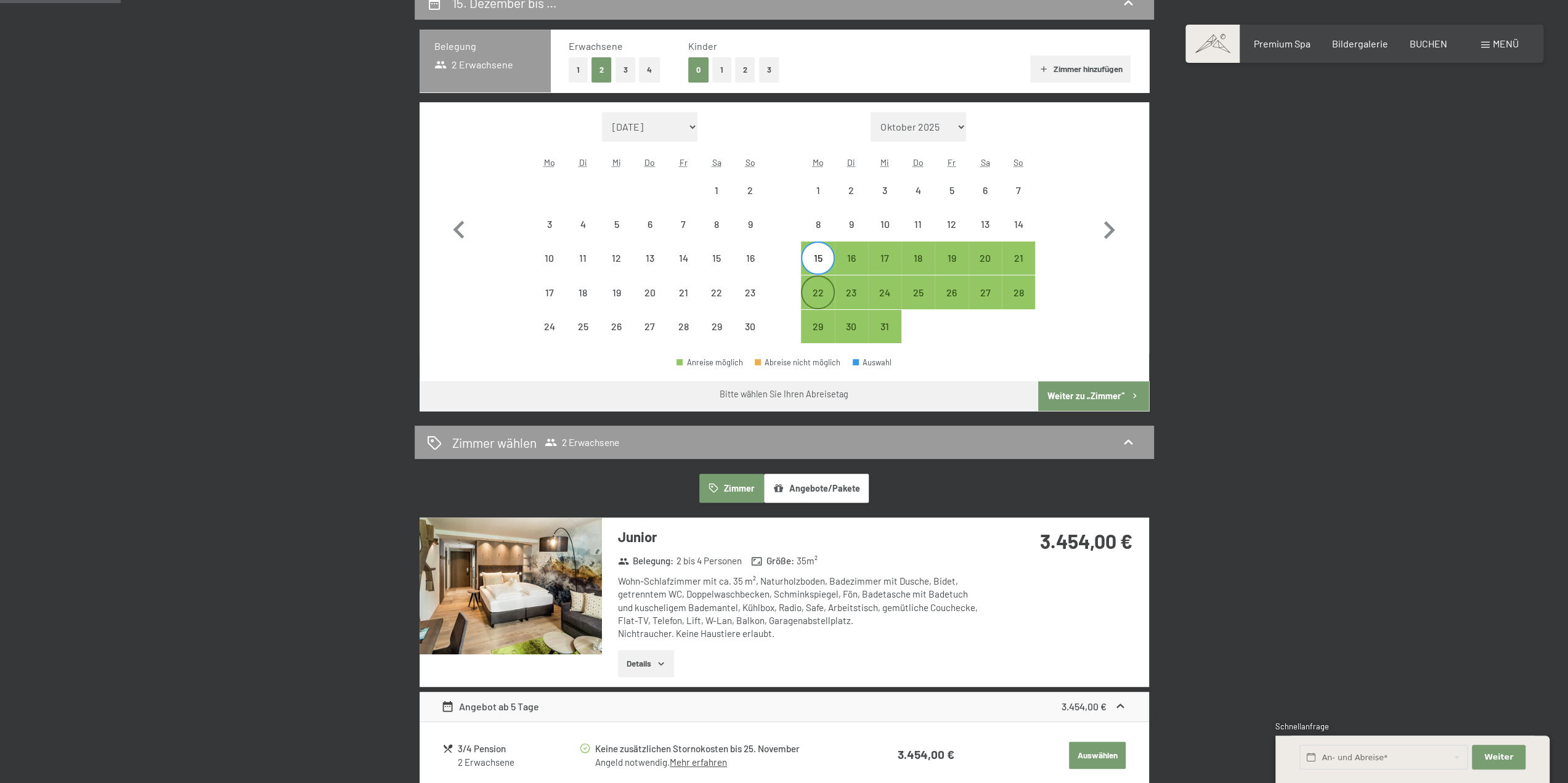
click at [820, 288] on div "22" at bounding box center [817, 303] width 31 height 31
select select "[DATE]"
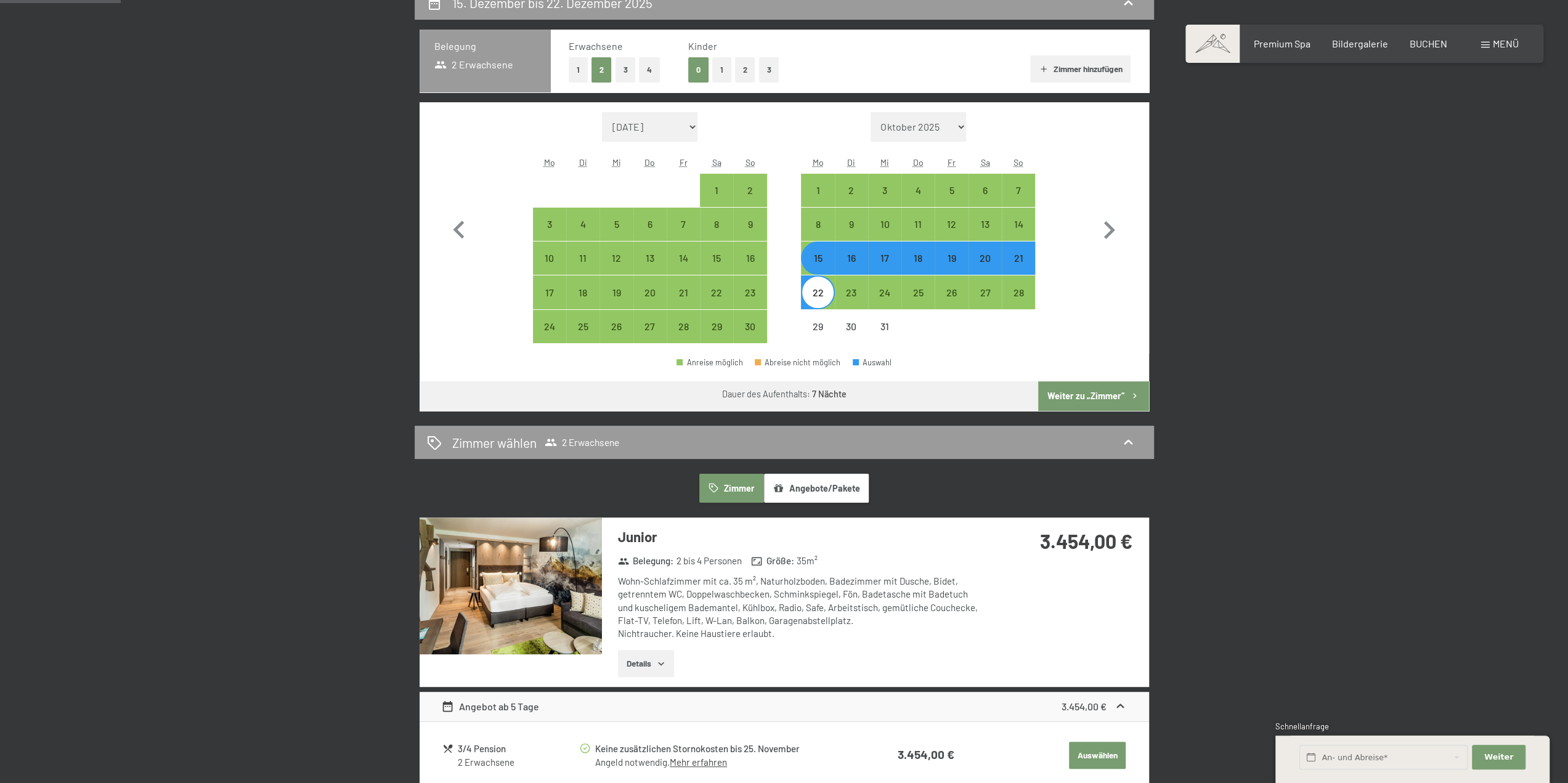
click at [820, 288] on div "22" at bounding box center [817, 303] width 31 height 31
select select "[DATE]"
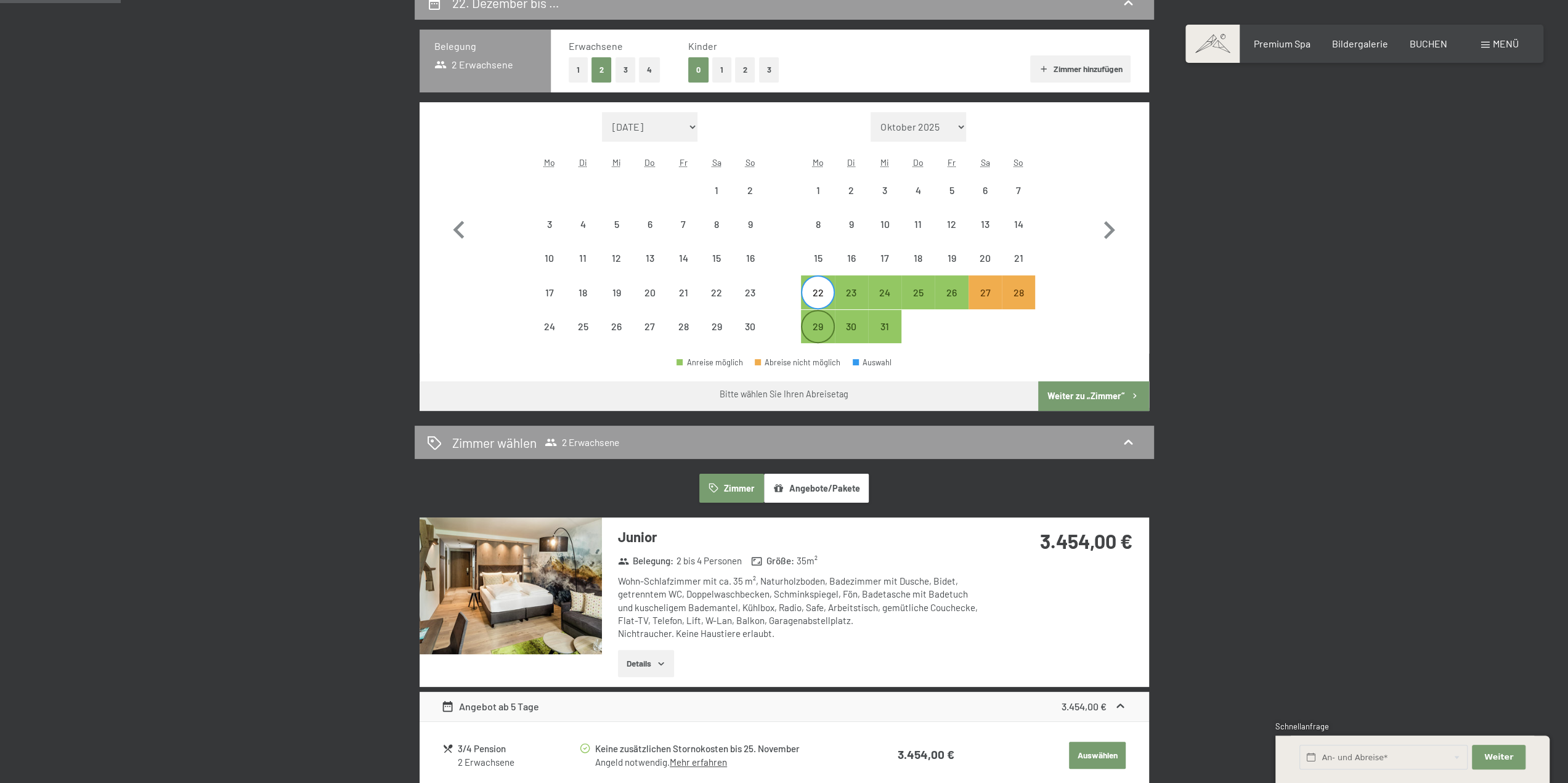
click at [817, 324] on div "29" at bounding box center [817, 336] width 31 height 31
select select "[DATE]"
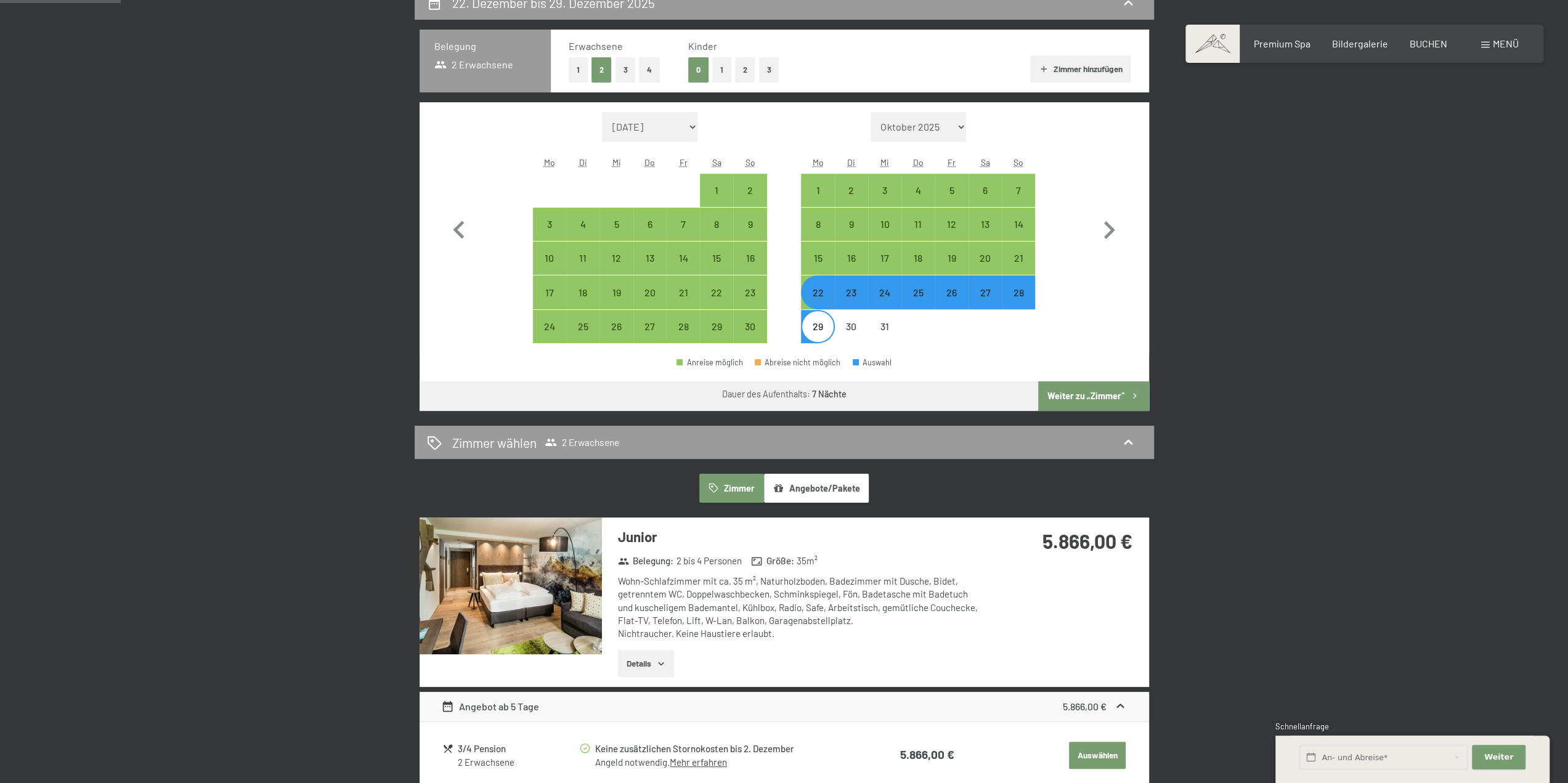
click at [817, 324] on div "29" at bounding box center [817, 336] width 31 height 31
select select "[DATE]"
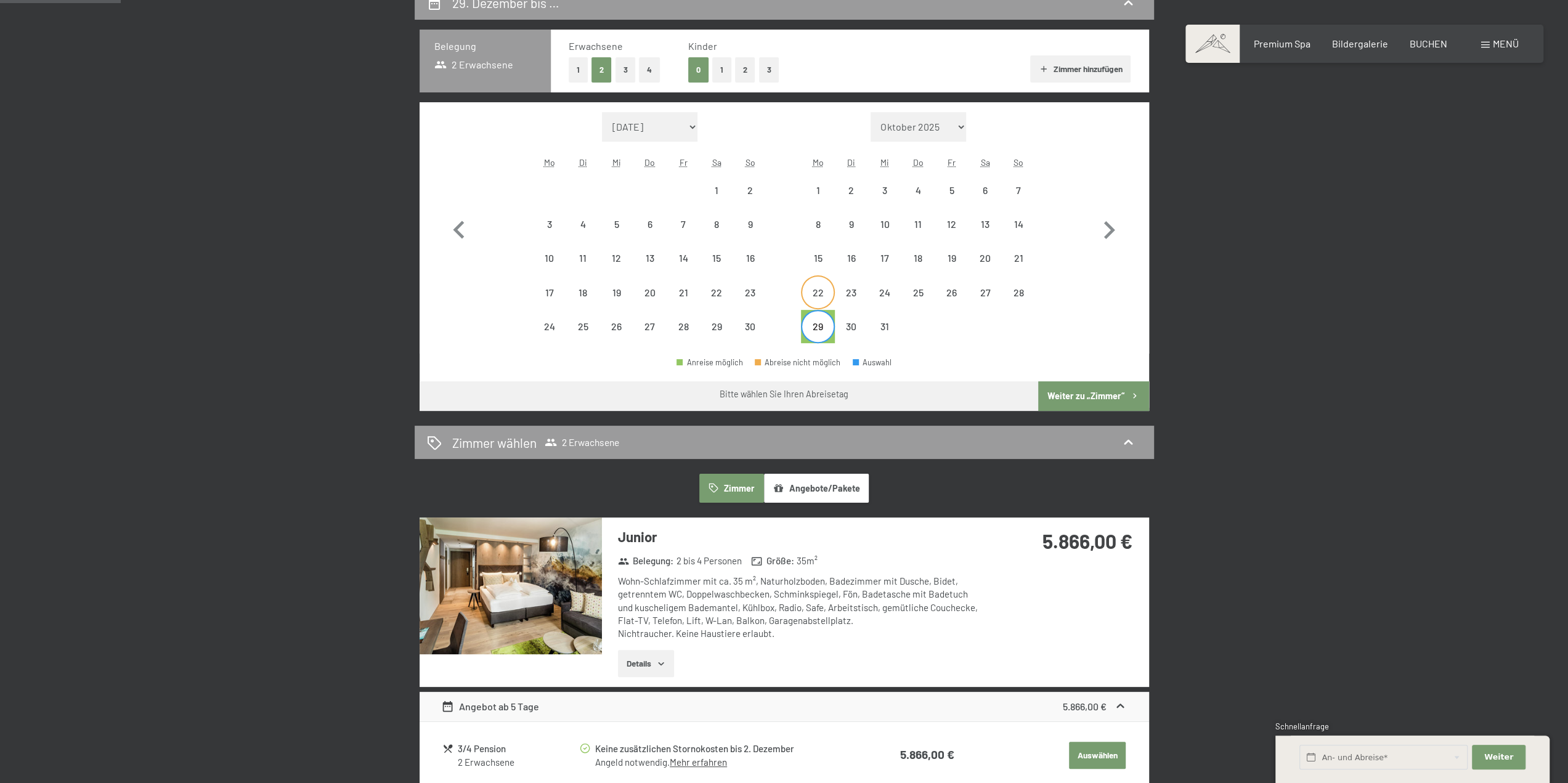
click at [823, 288] on div "22" at bounding box center [817, 303] width 31 height 31
select select "[DATE]"
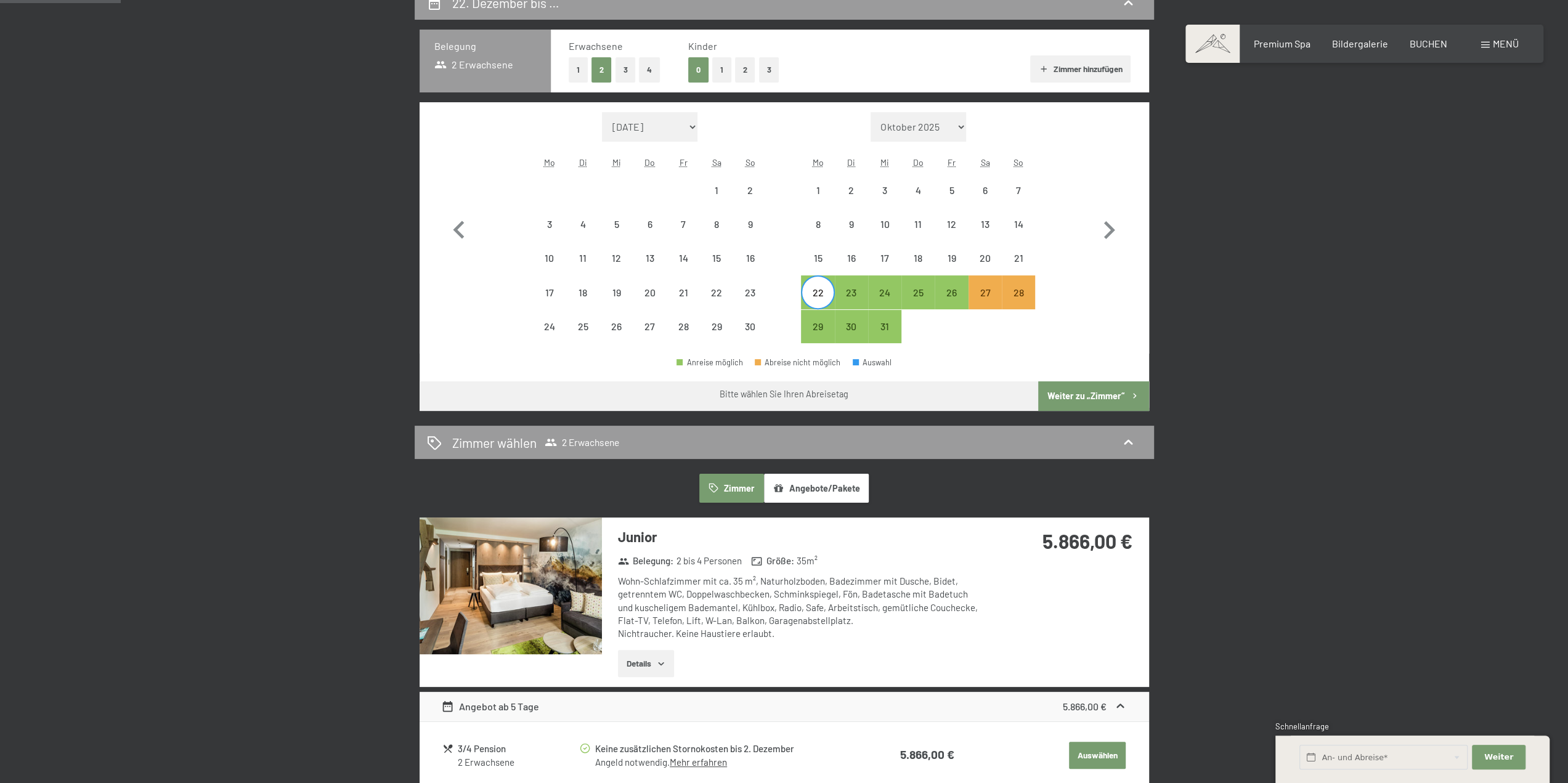
click at [996, 337] on div at bounding box center [985, 326] width 33 height 33
